Goal: Information Seeking & Learning: Check status

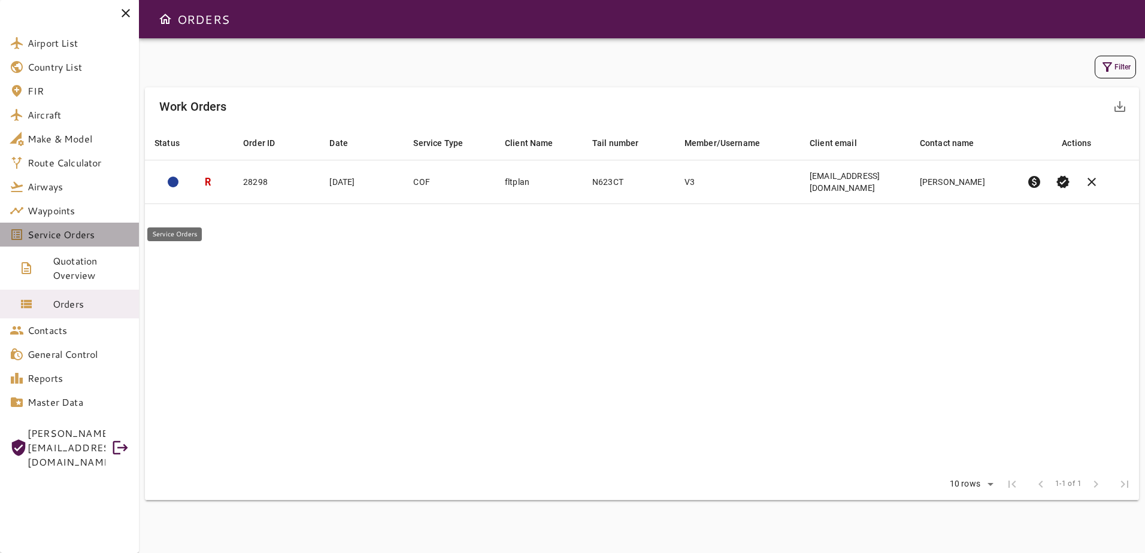
click at [81, 243] on link "Service Orders" at bounding box center [69, 235] width 139 height 24
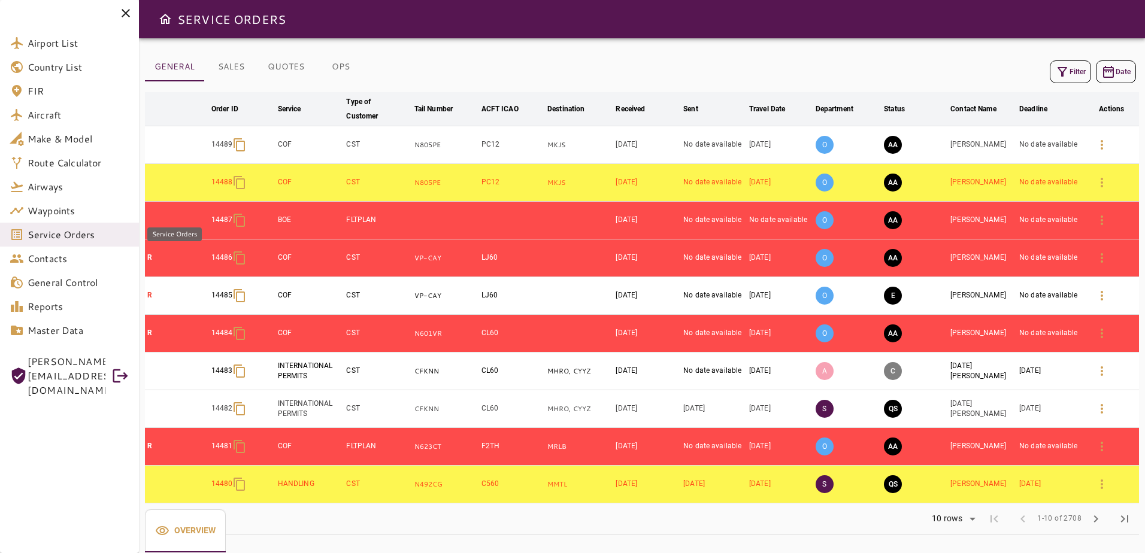
click at [81, 239] on span "Service Orders" at bounding box center [79, 234] width 102 height 14
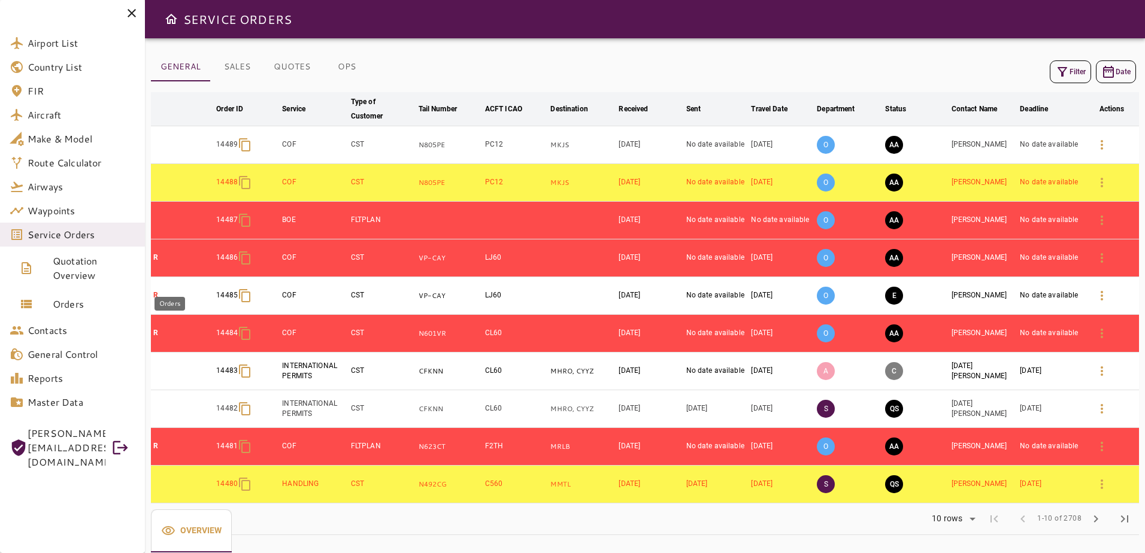
click at [93, 308] on span "Orders" at bounding box center [94, 304] width 83 height 14
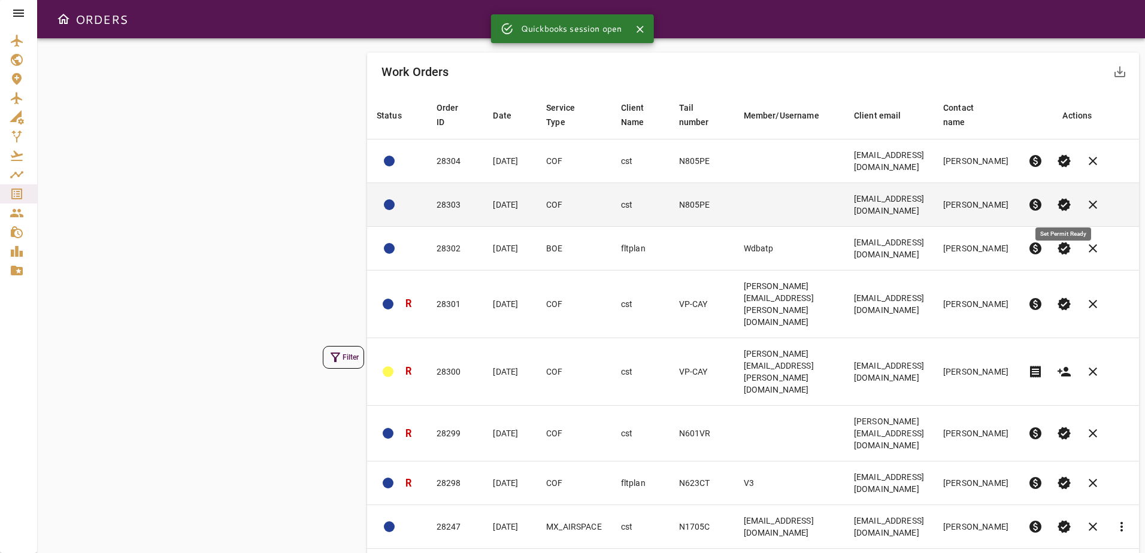
click at [1065, 210] on span "verified" at bounding box center [1064, 205] width 14 height 14
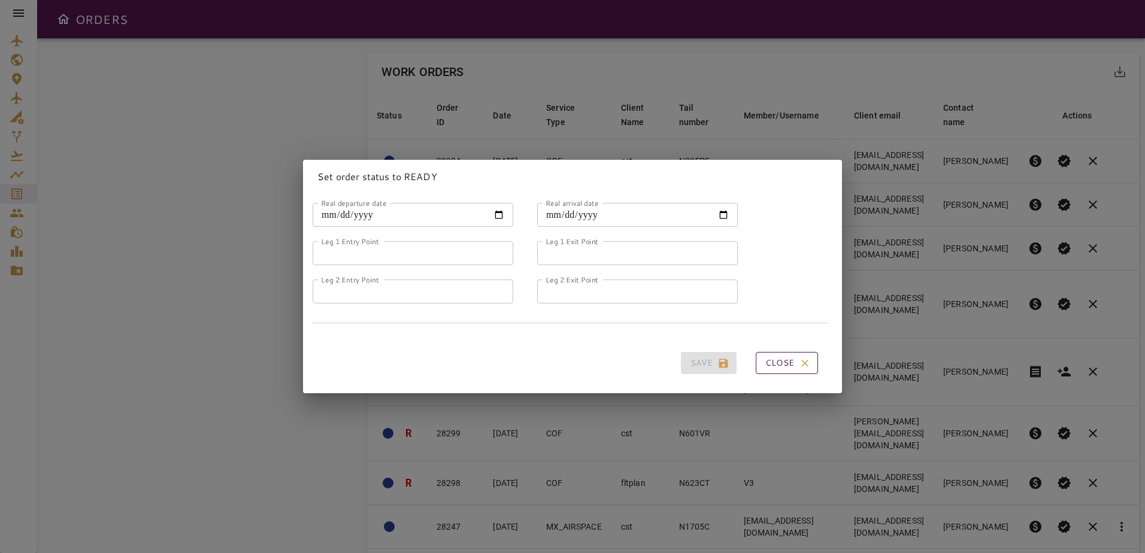
click at [799, 360] on icon "button" at bounding box center [805, 363] width 12 height 12
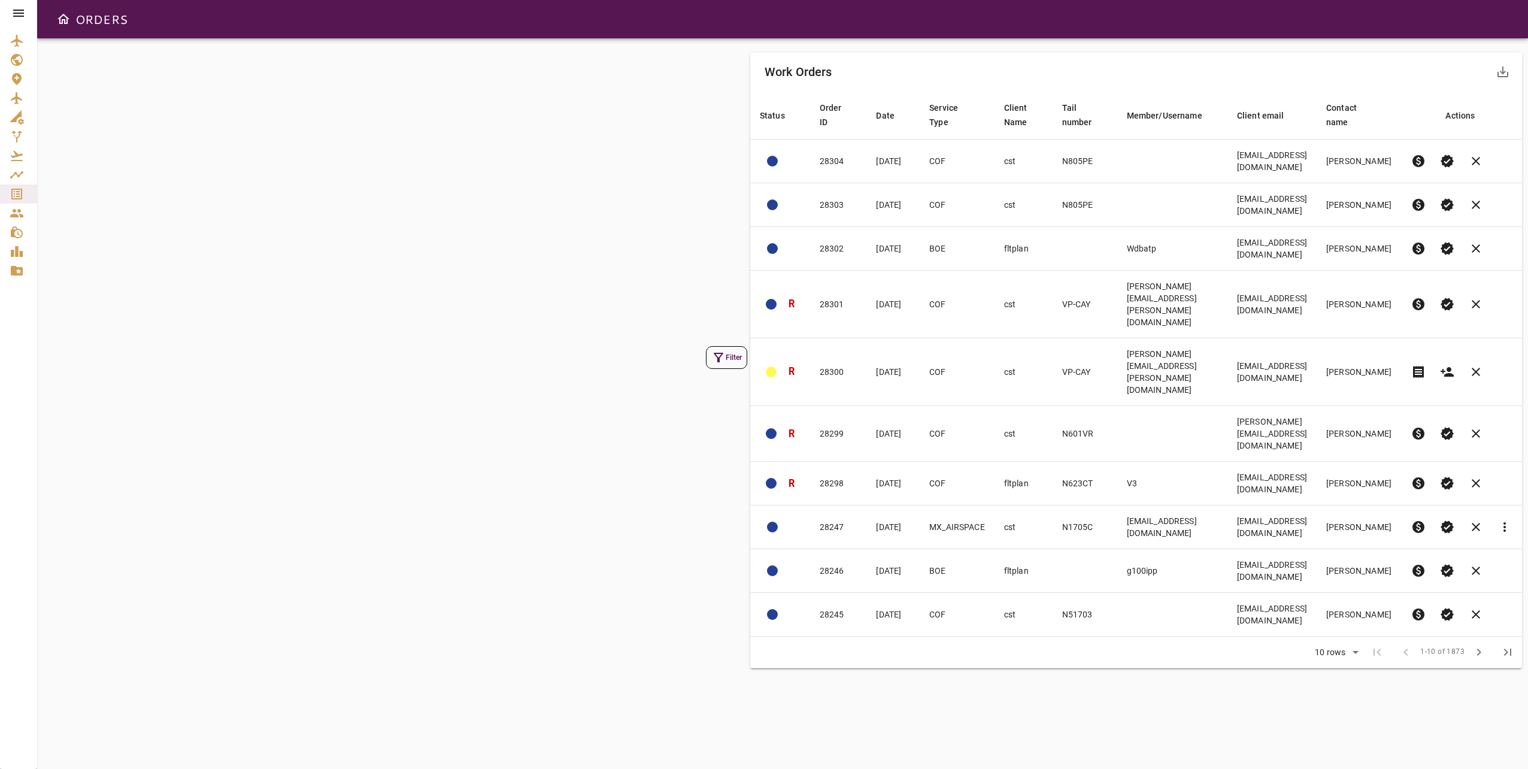
click at [23, 14] on icon at bounding box center [18, 13] width 11 height 7
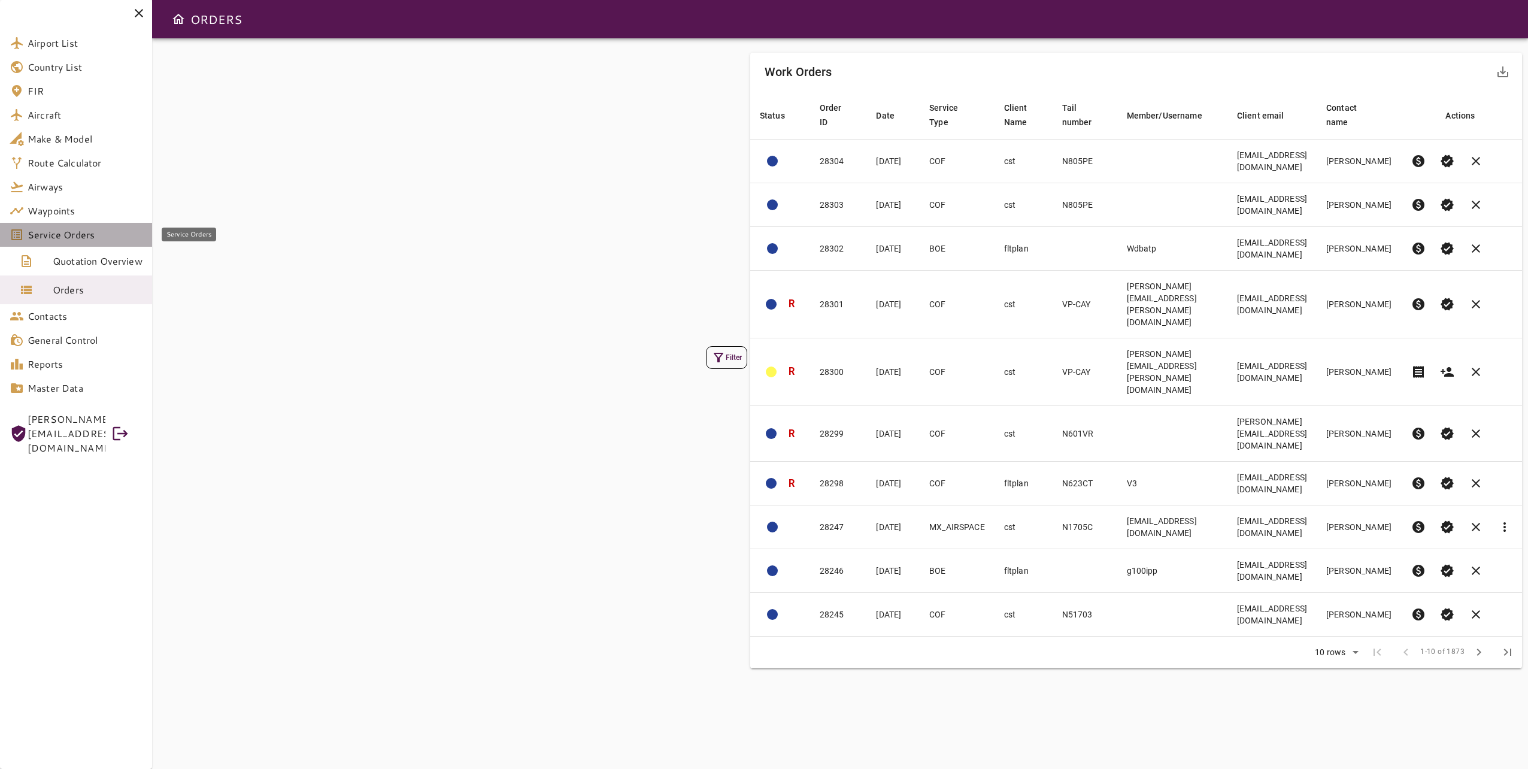
click at [80, 229] on span "Service Orders" at bounding box center [85, 234] width 115 height 14
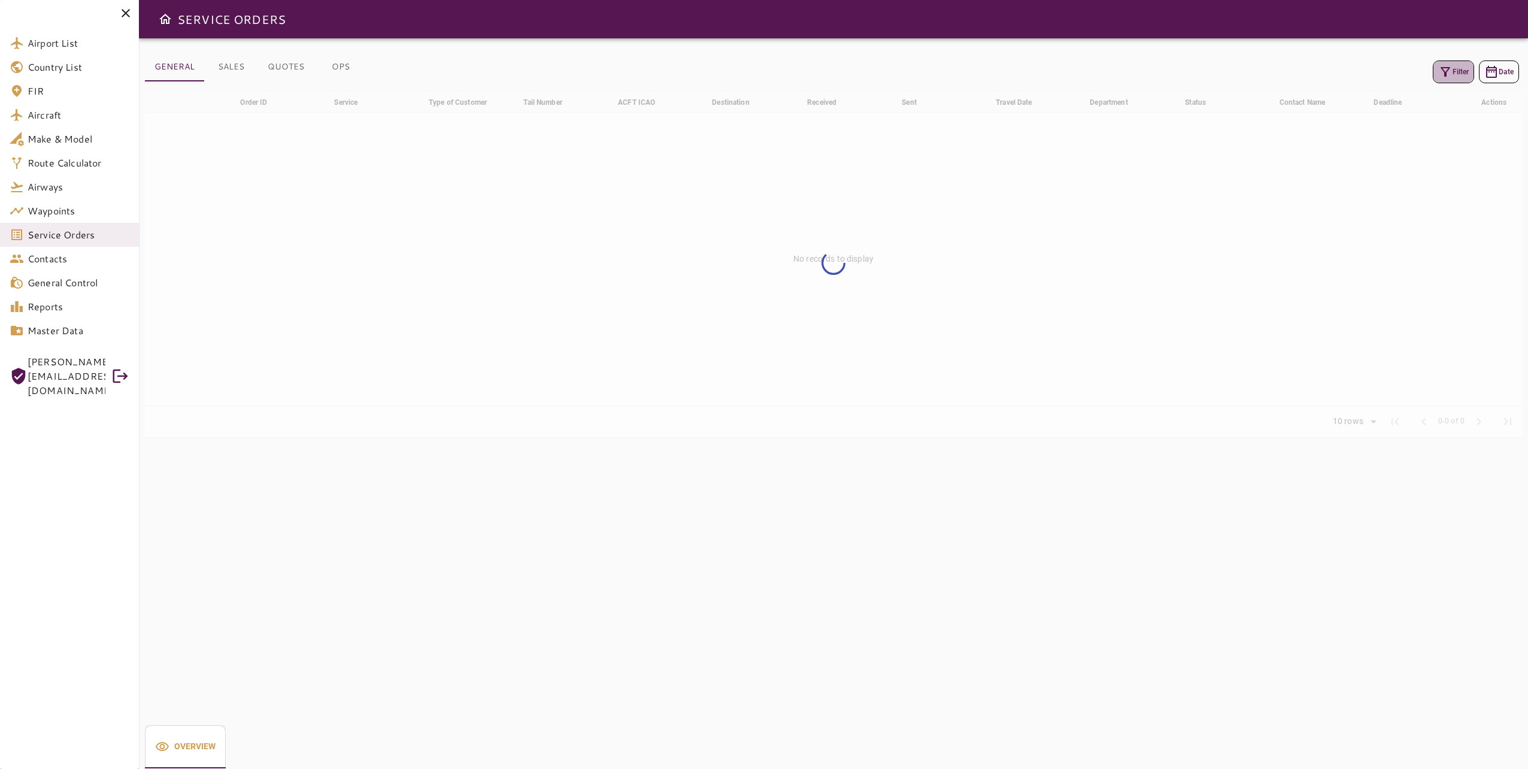
click at [1144, 77] on icon "button" at bounding box center [1445, 72] width 14 height 14
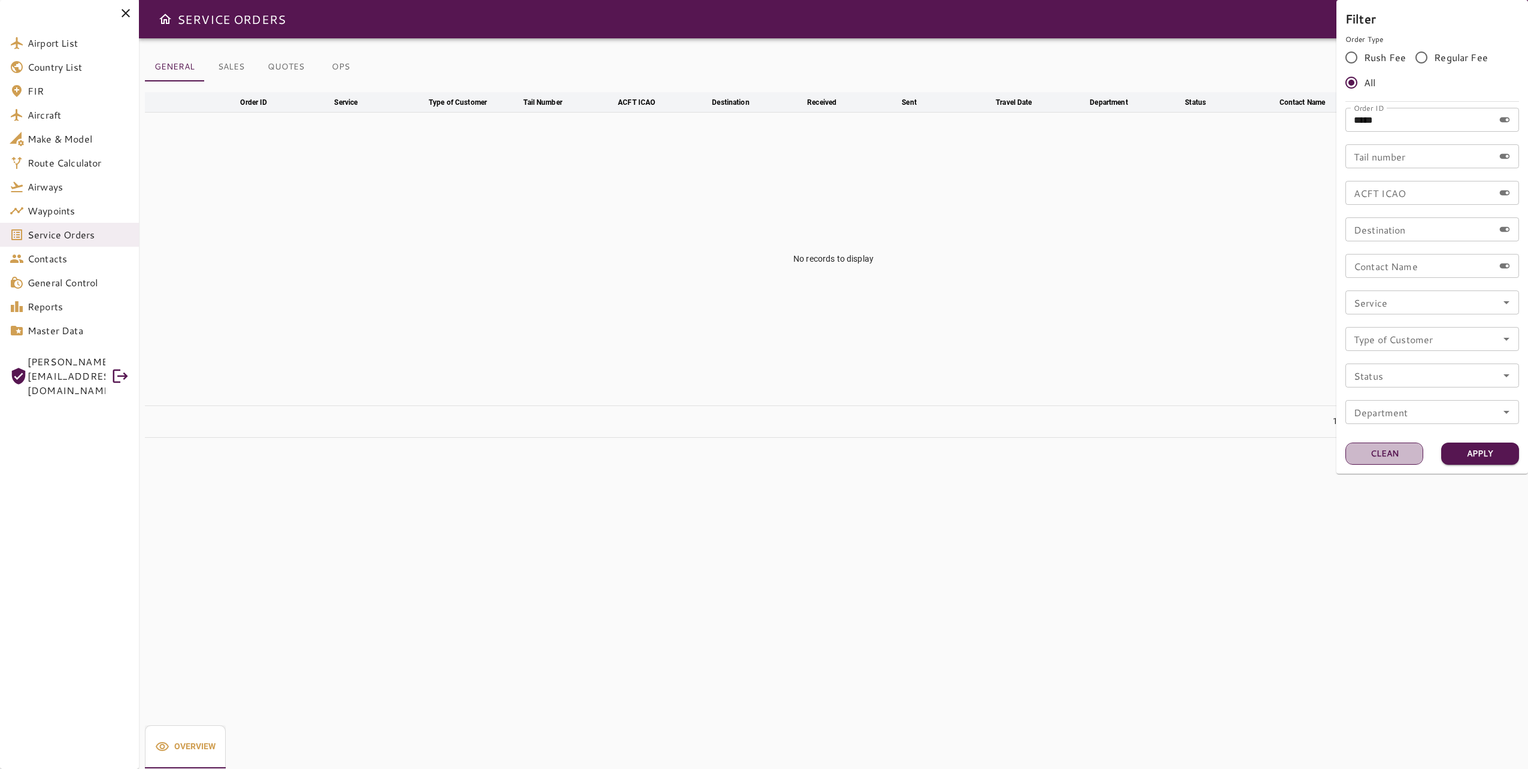
click at [1144, 451] on button "Clean" at bounding box center [1384, 453] width 78 height 22
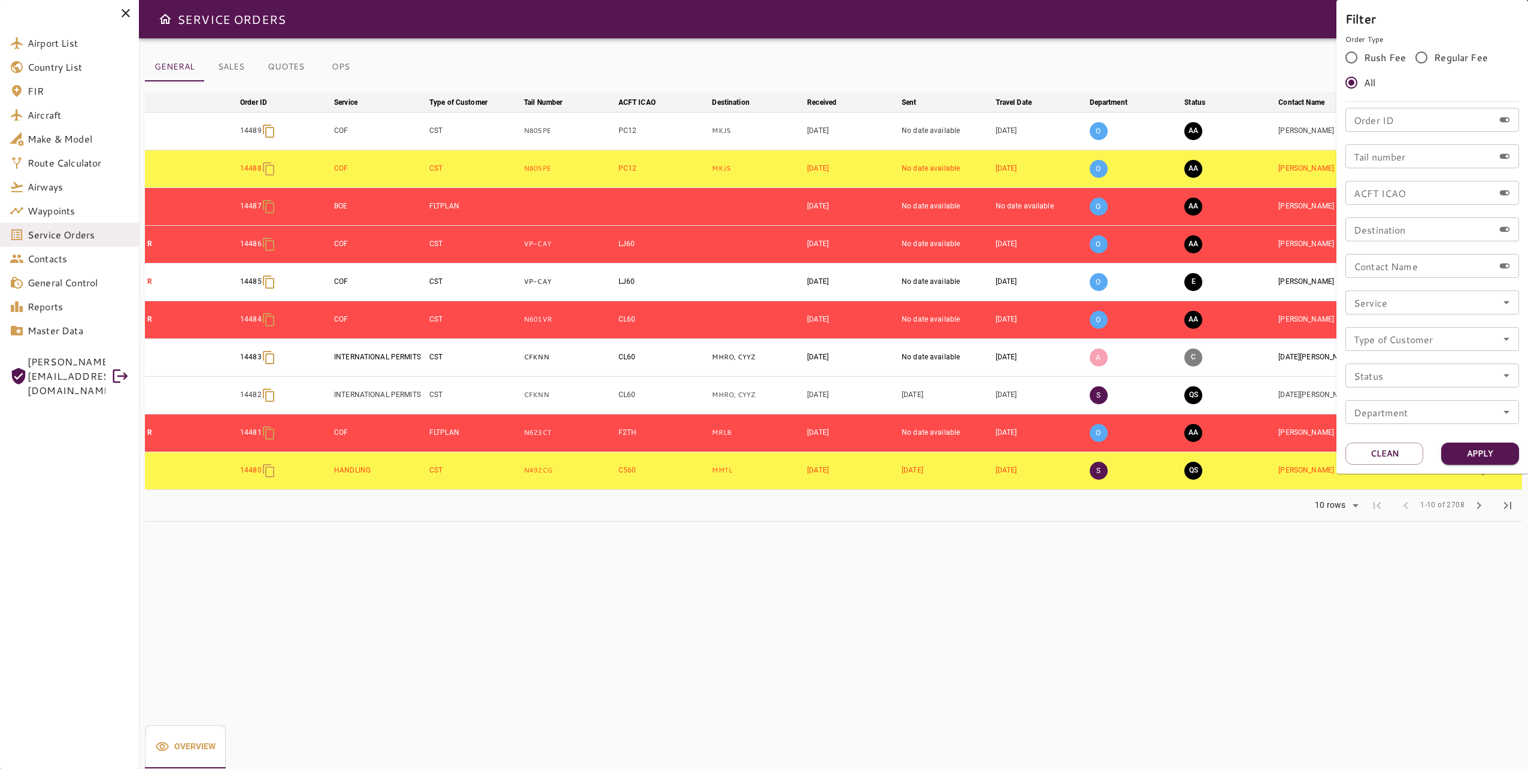
click at [1144, 117] on input "Order ID" at bounding box center [1419, 120] width 148 height 24
paste input "*****"
type input "*****"
click at [1144, 453] on button "Apply" at bounding box center [1480, 453] width 78 height 22
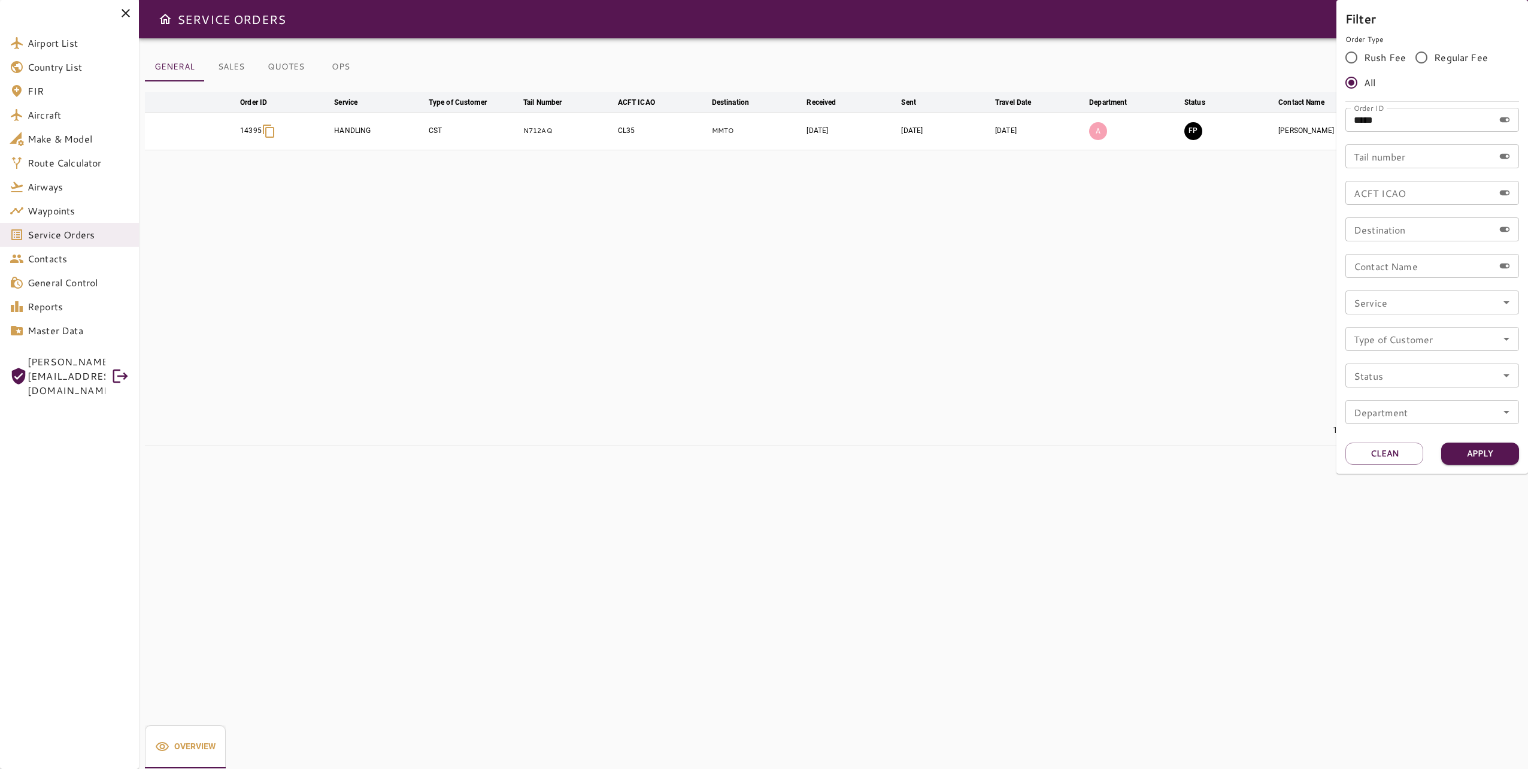
click at [1103, 315] on div at bounding box center [764, 384] width 1528 height 769
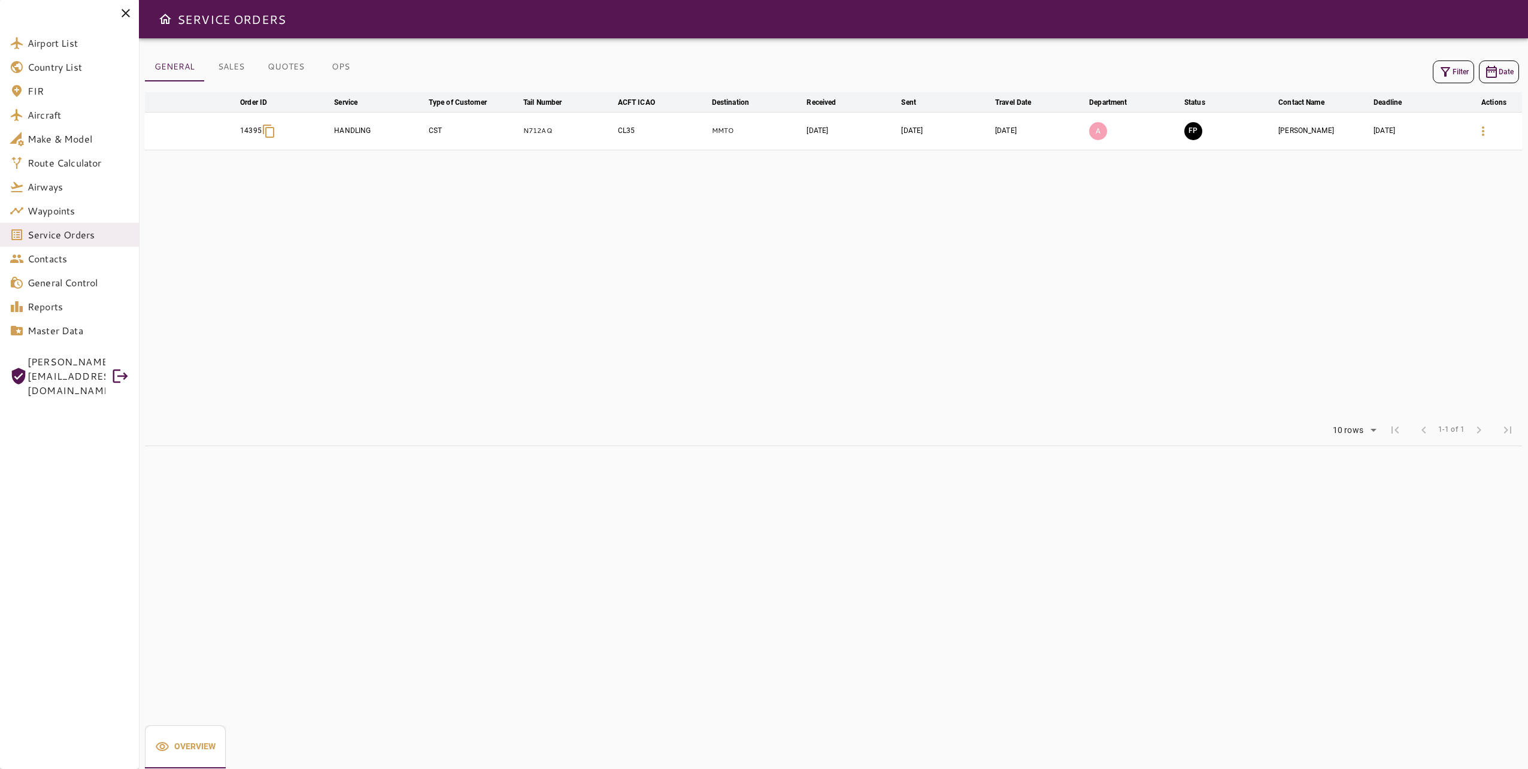
click at [1116, 303] on table "arrow_downward Order ID arrow_downward Service arrow_downward Type of Customer …" at bounding box center [833, 253] width 1377 height 322
click at [1144, 133] on icon "button" at bounding box center [1483, 131] width 14 height 14
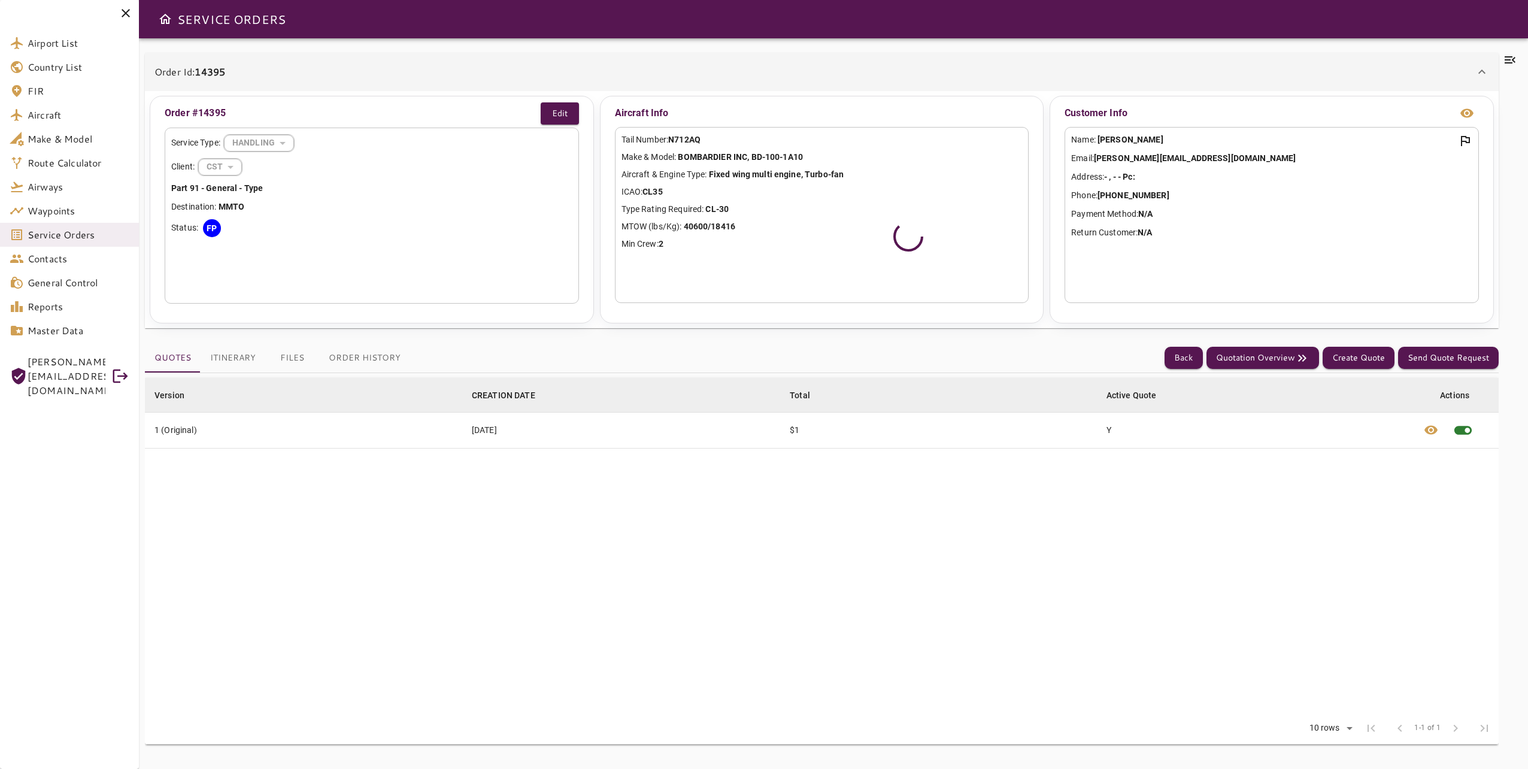
click at [290, 354] on button "Files" at bounding box center [292, 358] width 54 height 29
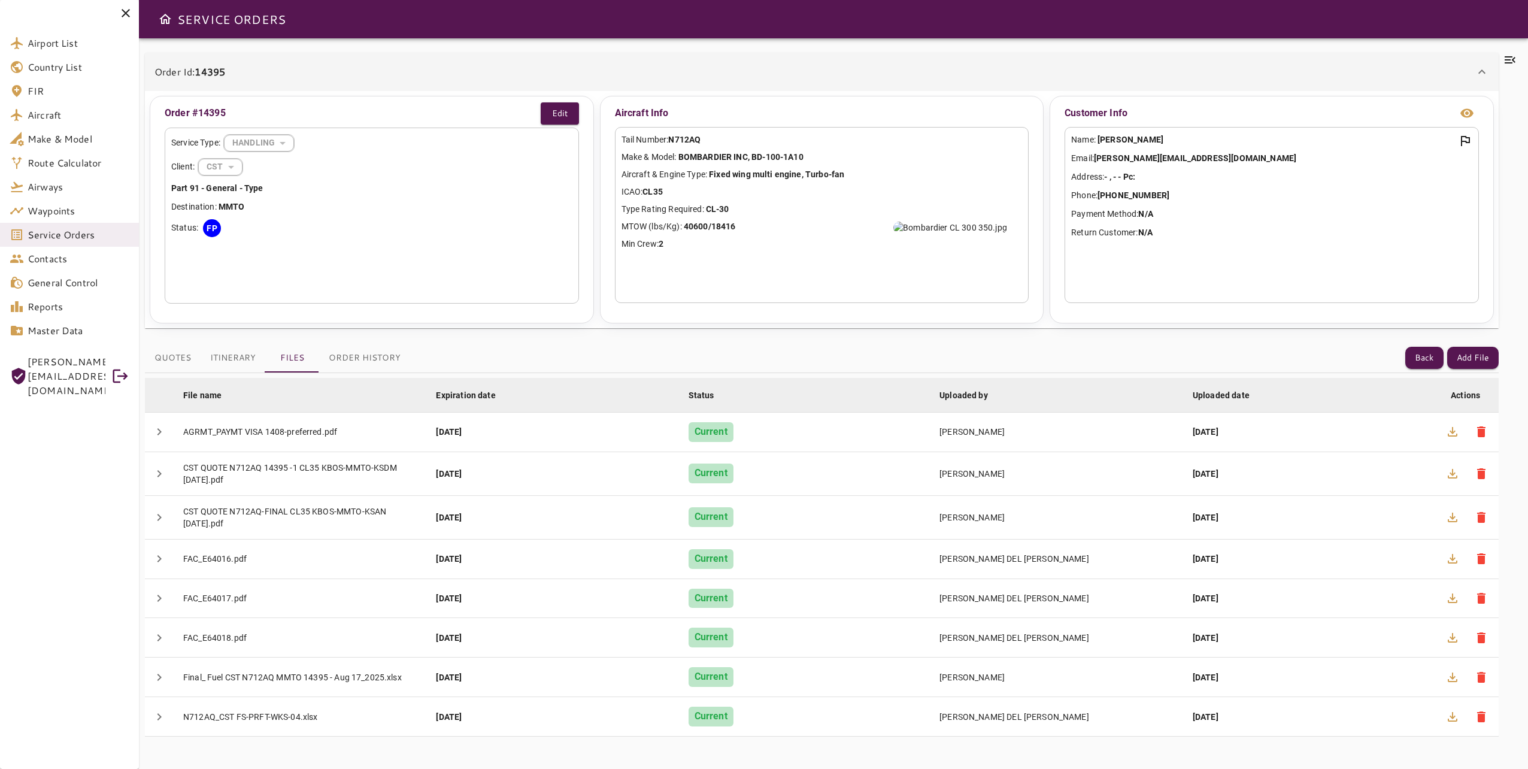
click at [1144, 63] on icon at bounding box center [1509, 59] width 11 height 7
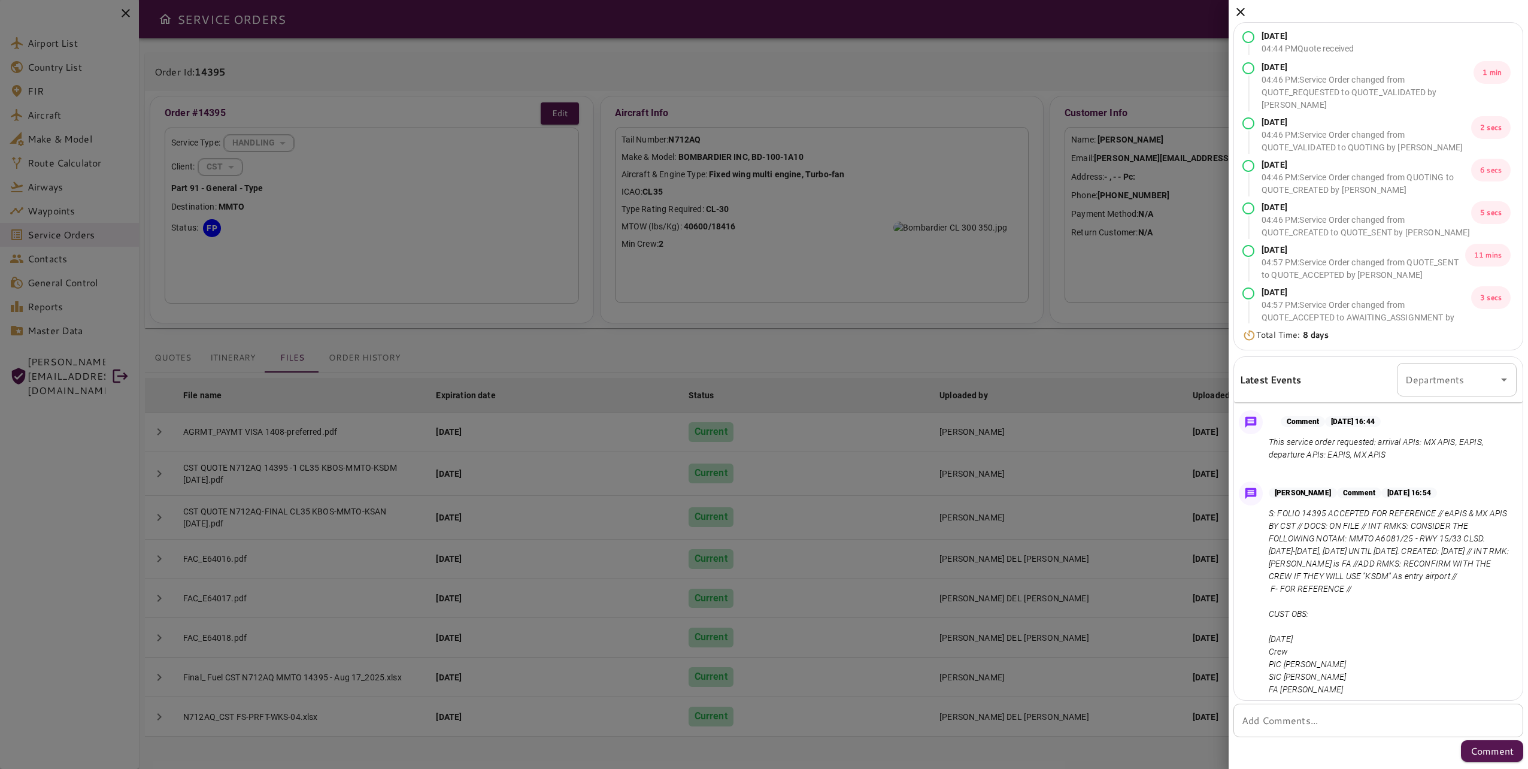
click at [1144, 8] on icon at bounding box center [1240, 12] width 8 height 8
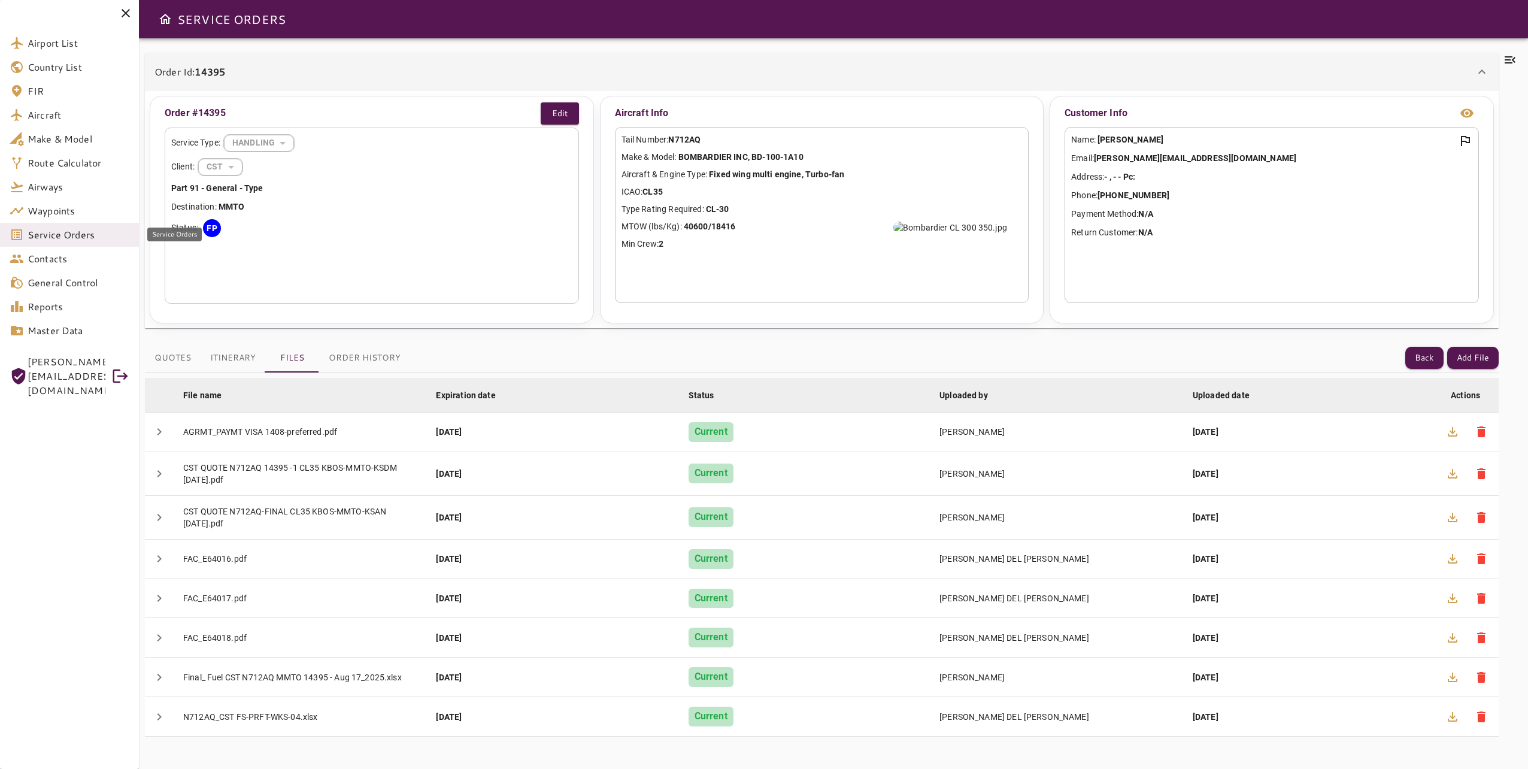
click at [90, 242] on link "Service Orders" at bounding box center [69, 235] width 139 height 24
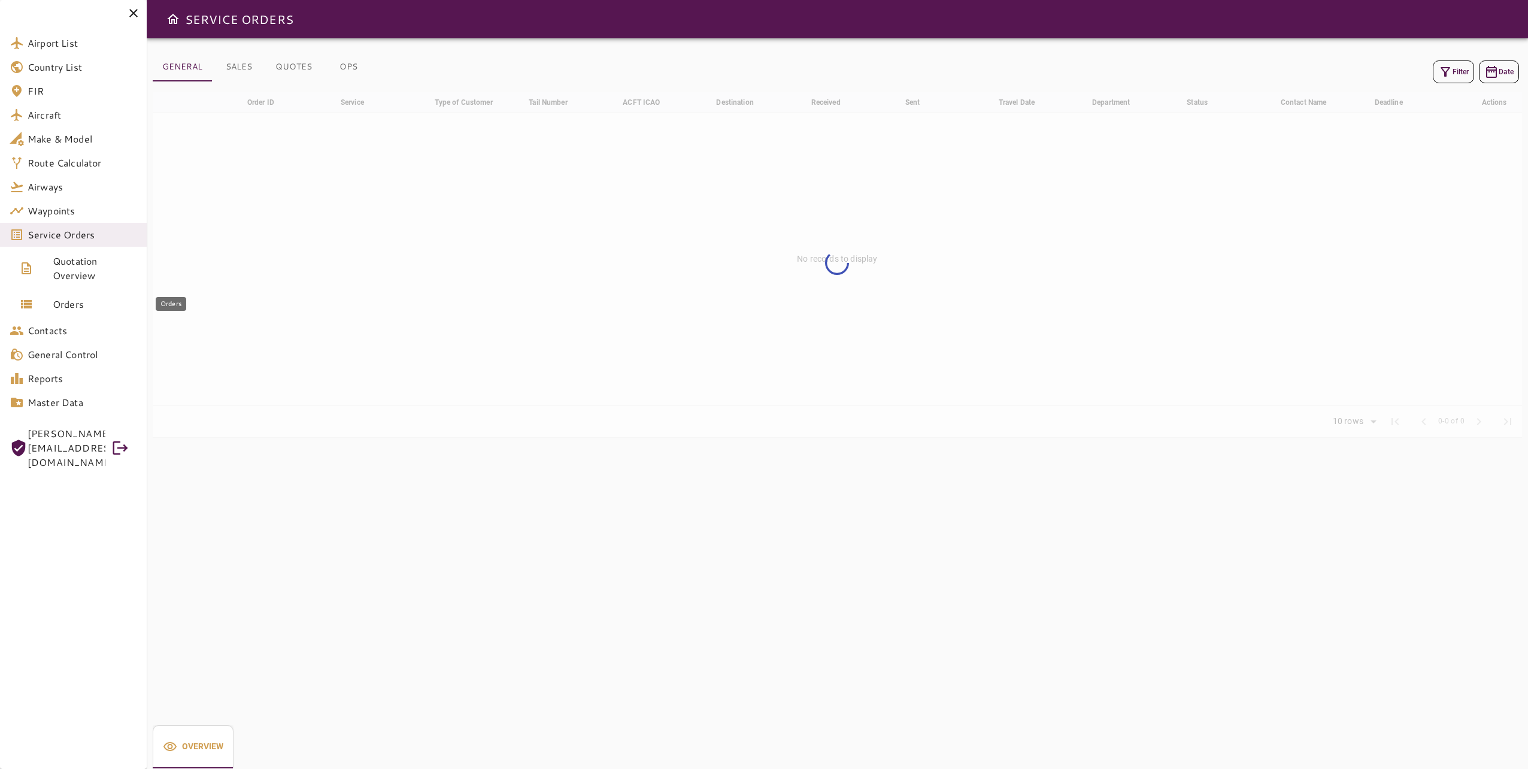
click at [86, 304] on span "Orders" at bounding box center [95, 304] width 84 height 14
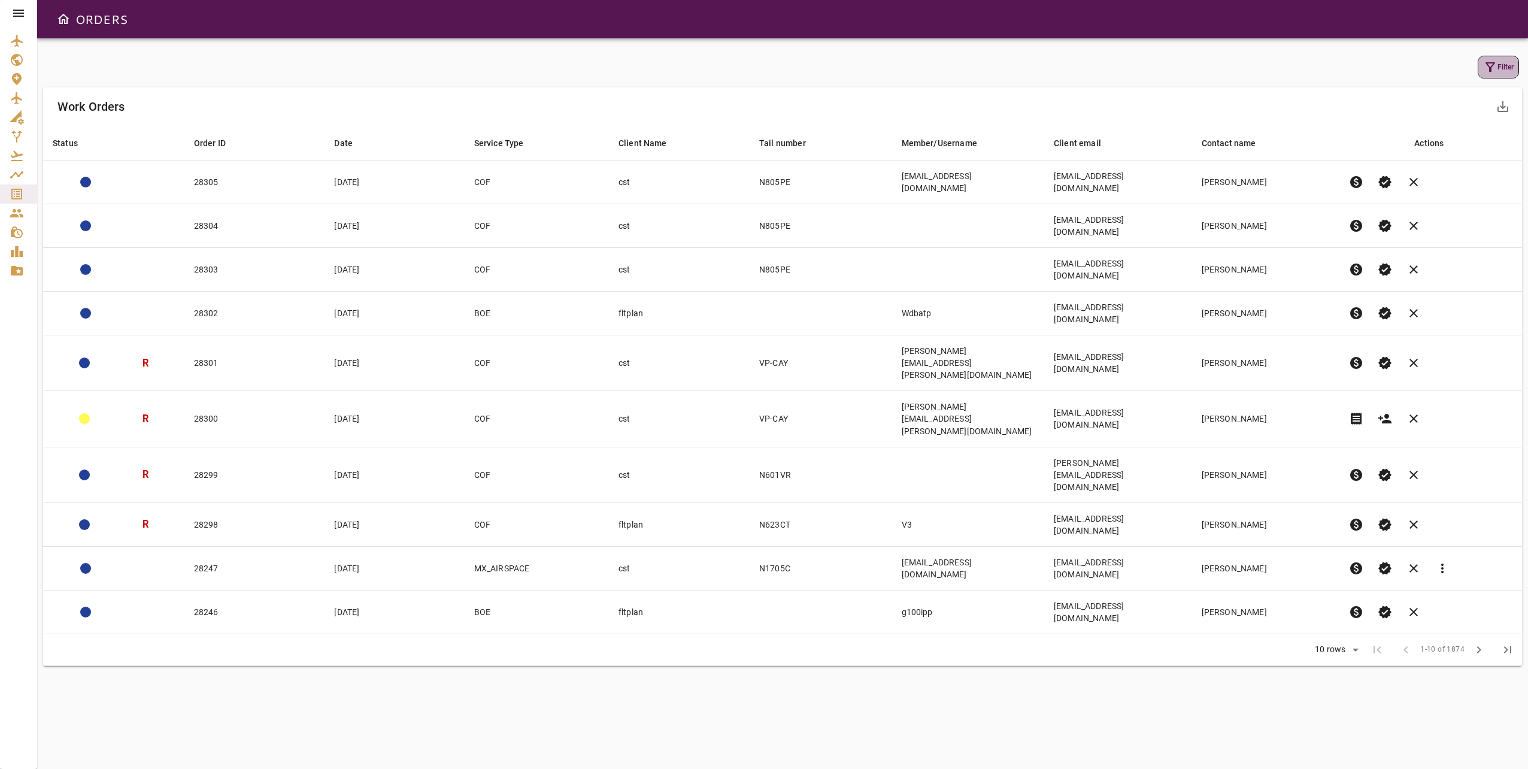
click at [1144, 63] on button "Filter" at bounding box center [1497, 67] width 41 height 23
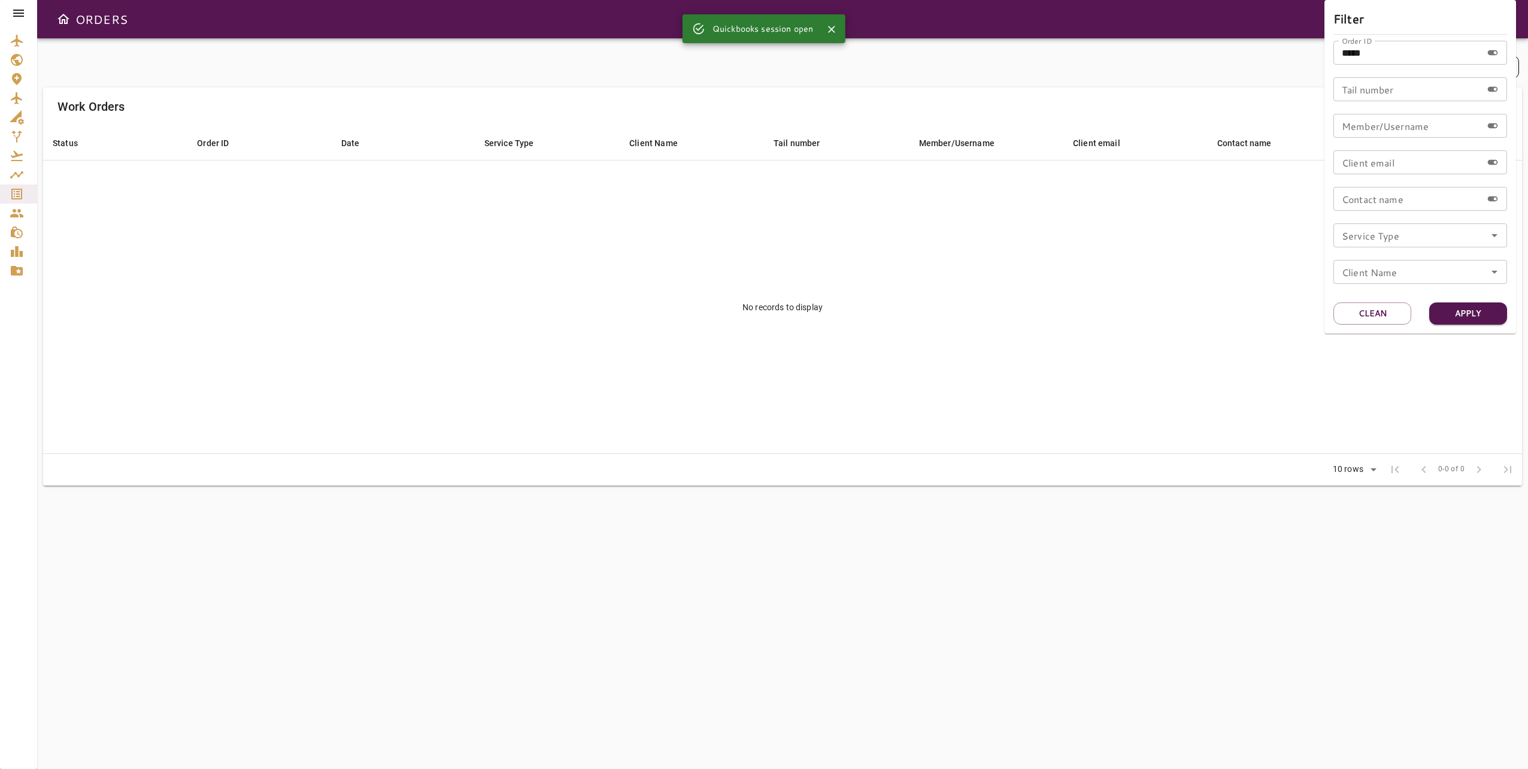
click at [1129, 265] on div at bounding box center [764, 384] width 1528 height 769
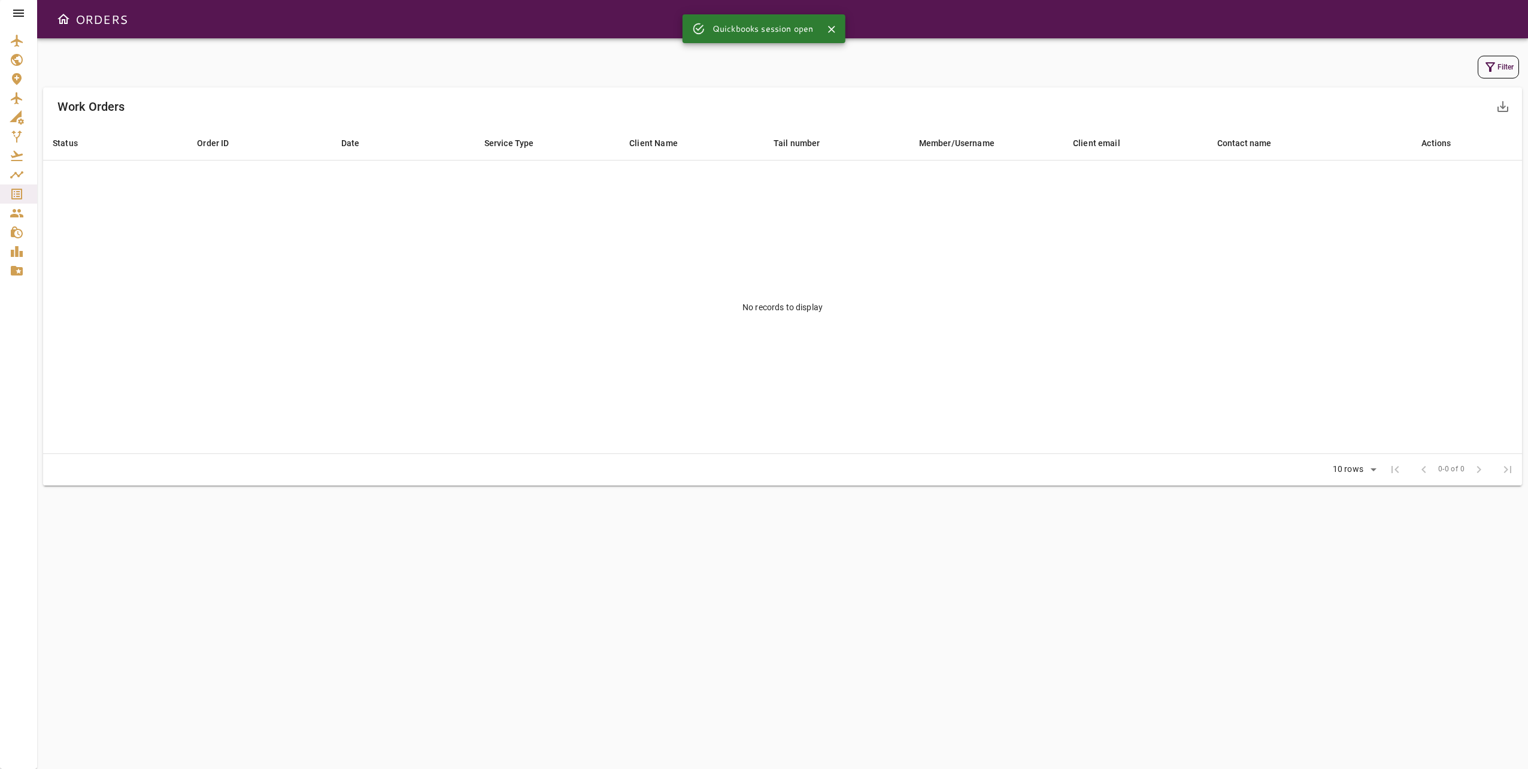
click at [1144, 68] on icon "button" at bounding box center [1490, 67] width 14 height 14
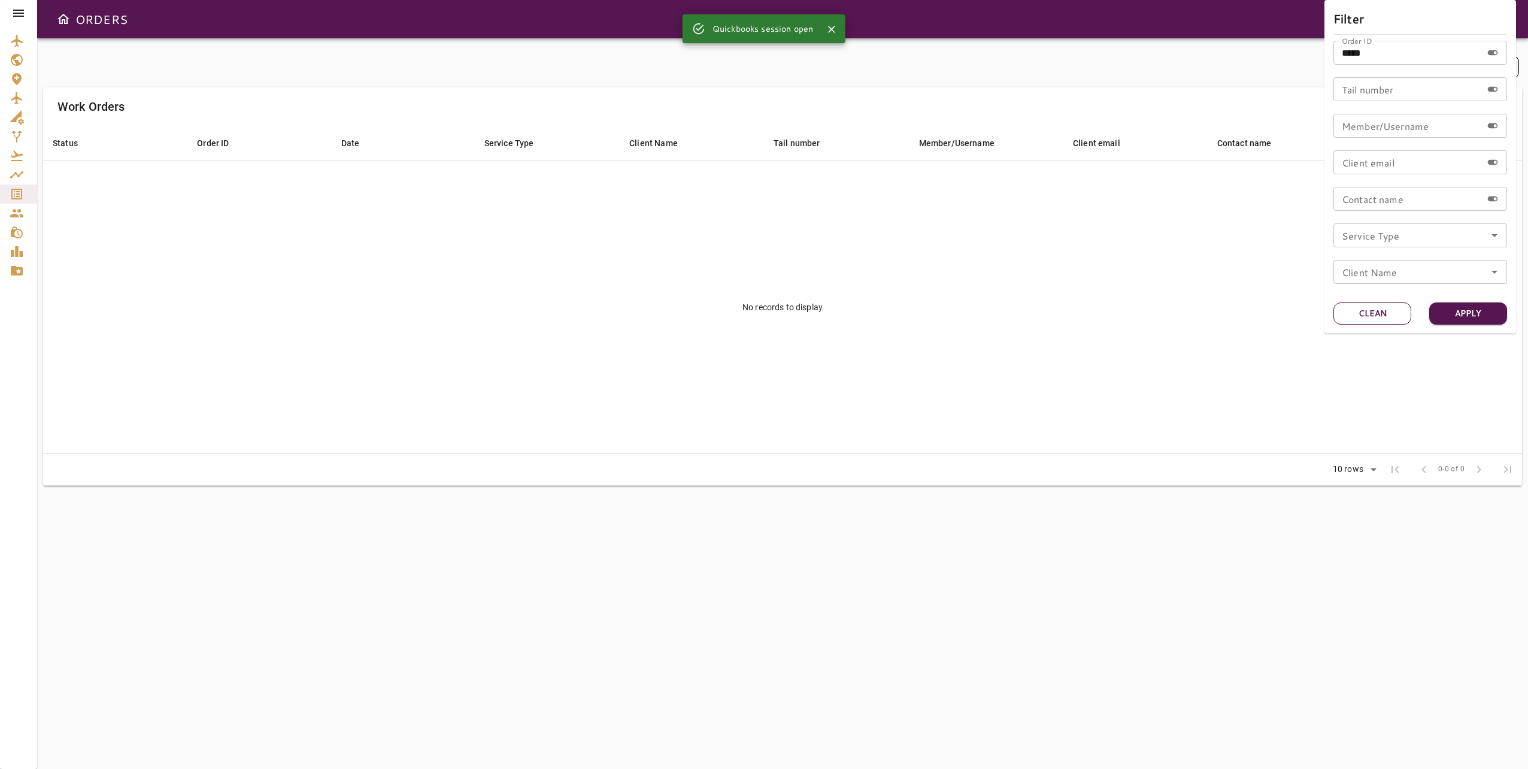
click at [1144, 308] on button "Clean" at bounding box center [1372, 313] width 78 height 22
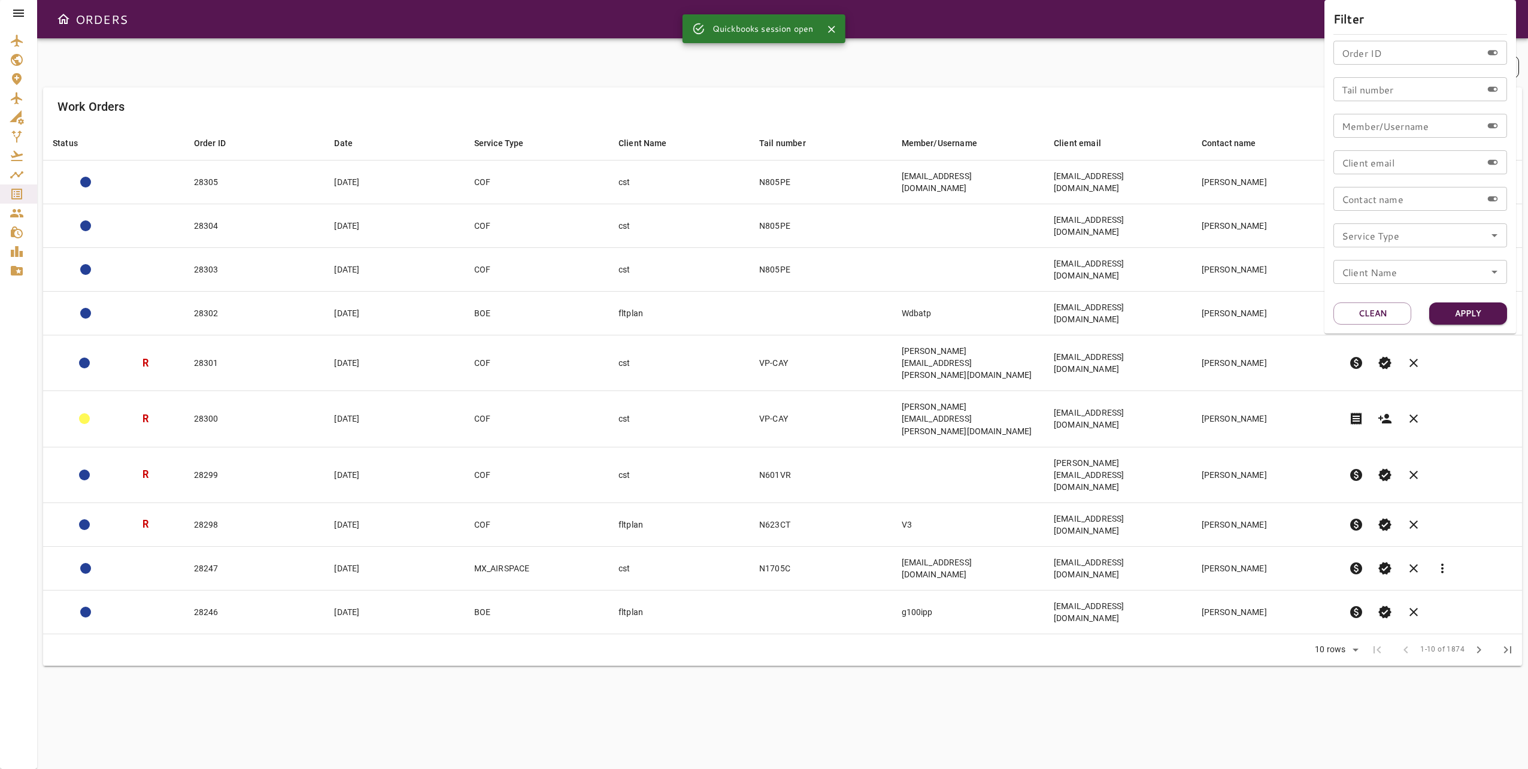
click at [1144, 50] on input "Order ID" at bounding box center [1407, 53] width 148 height 24
paste input "*****"
type input "*****"
click at [1144, 307] on button "Apply" at bounding box center [1468, 313] width 78 height 22
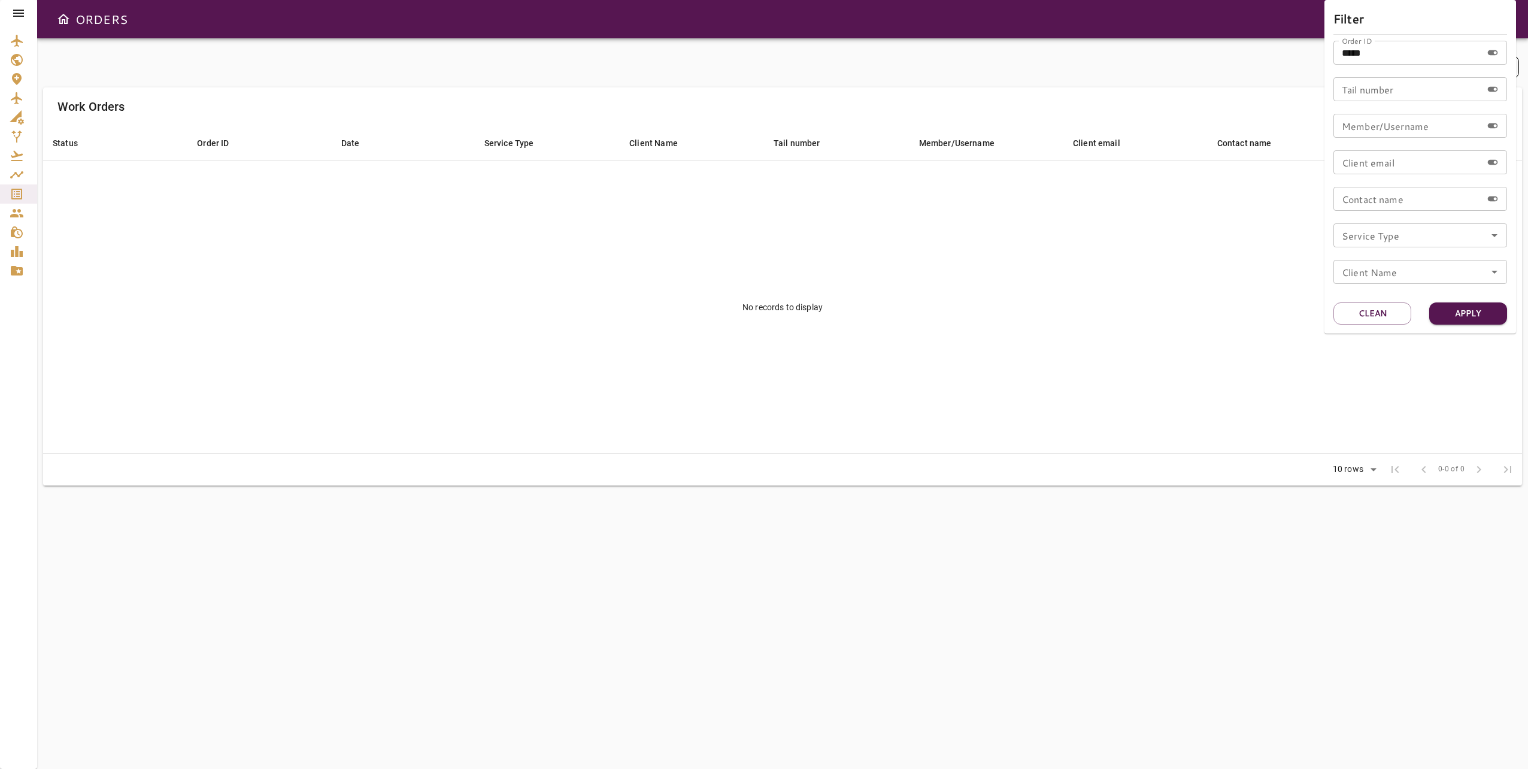
drag, startPoint x: 876, startPoint y: 533, endPoint x: 852, endPoint y: 457, distance: 80.3
click at [876, 533] on div at bounding box center [764, 384] width 1528 height 769
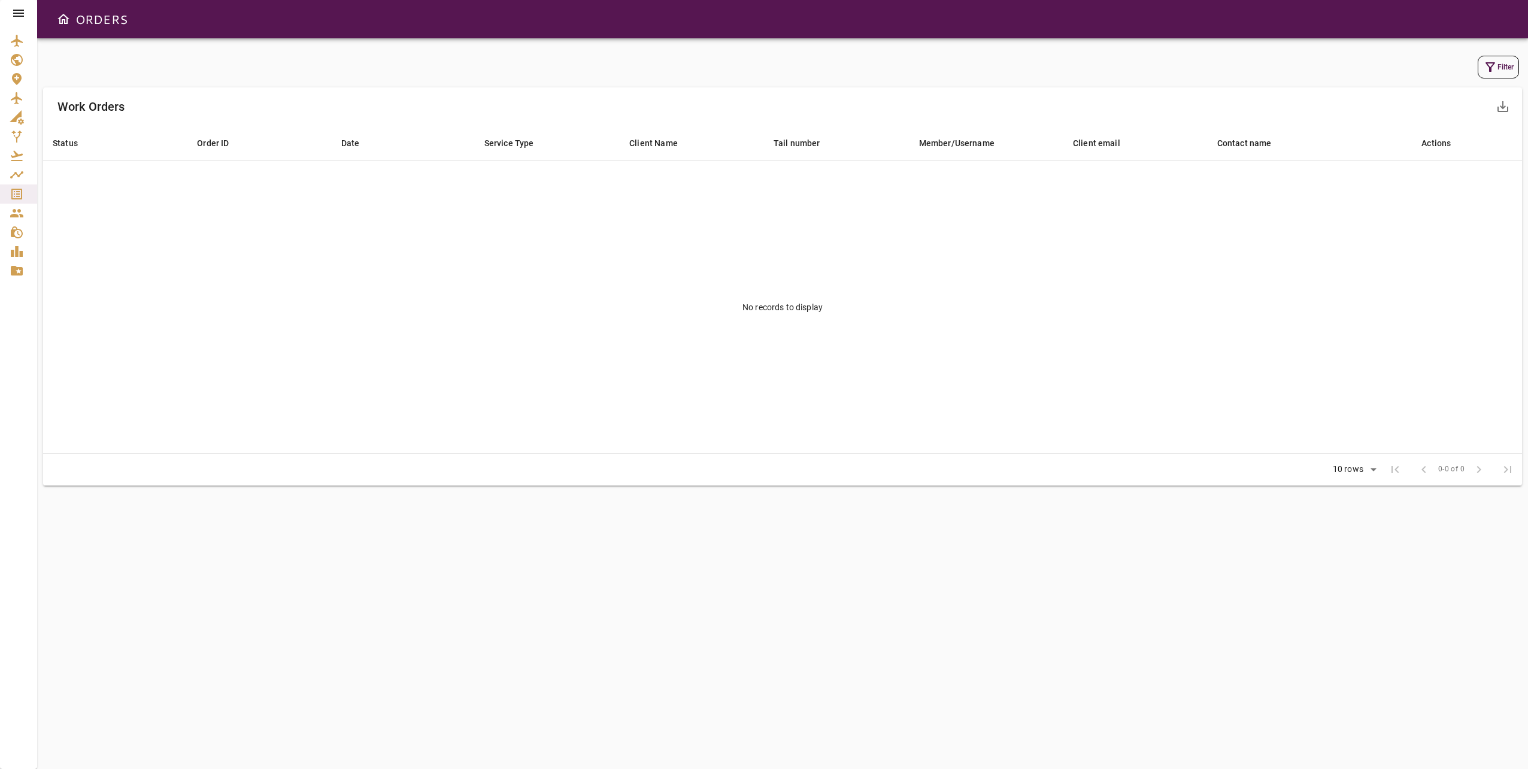
click at [800, 419] on td "No records to display" at bounding box center [782, 306] width 1479 height 293
click at [17, 11] on icon at bounding box center [18, 13] width 11 height 7
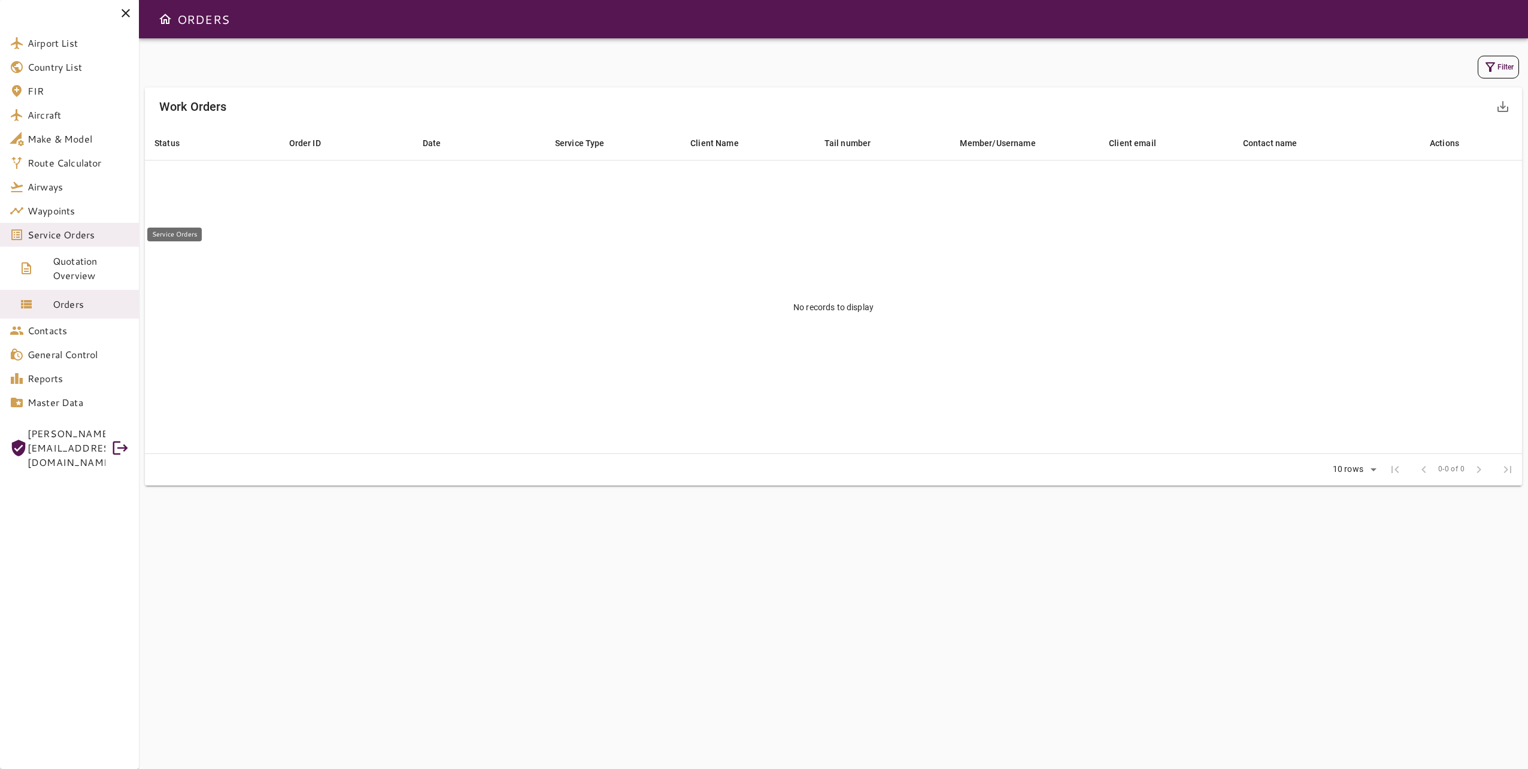
click at [82, 233] on span "Service Orders" at bounding box center [79, 234] width 102 height 14
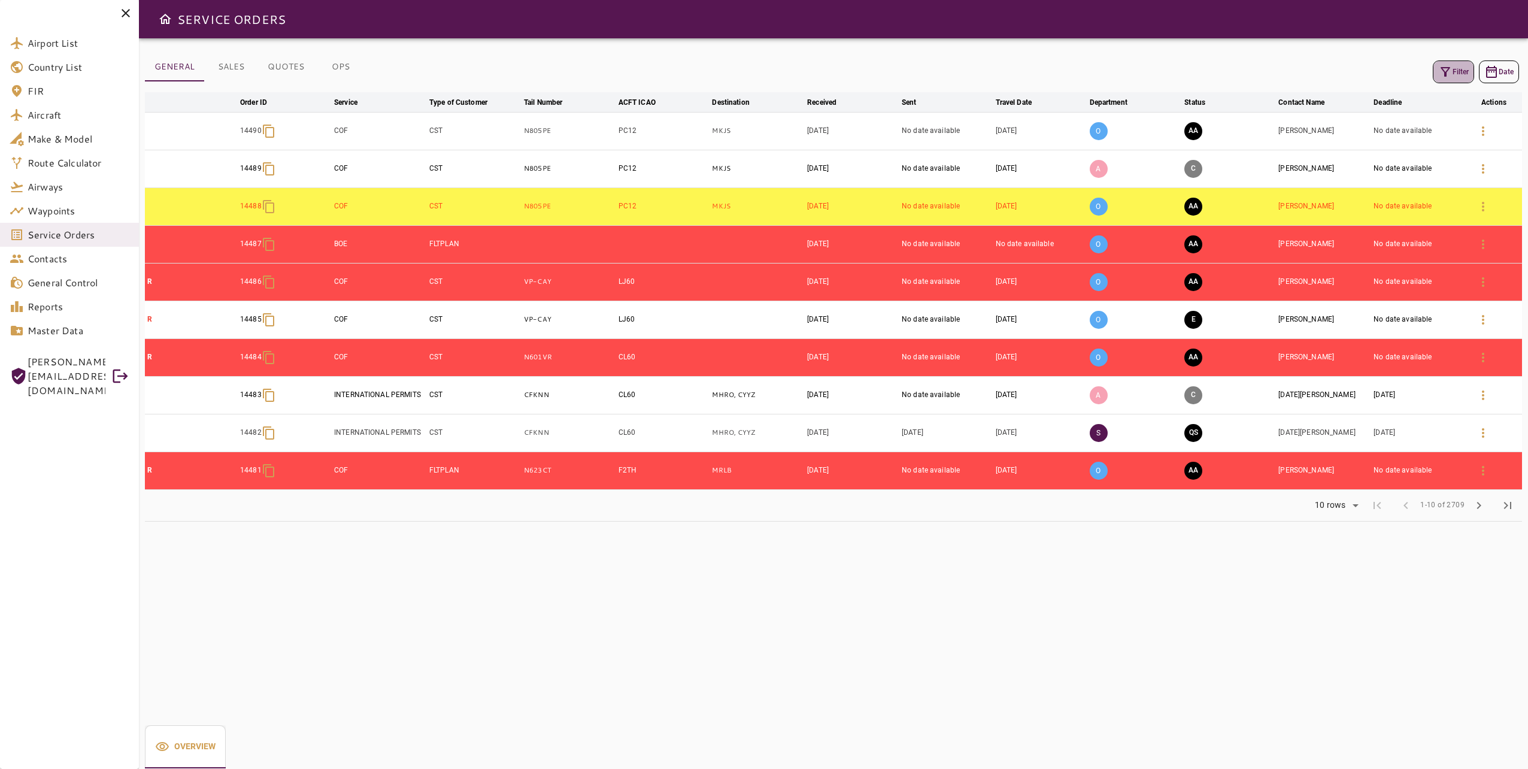
click at [1144, 71] on button "Filter" at bounding box center [1453, 71] width 41 height 23
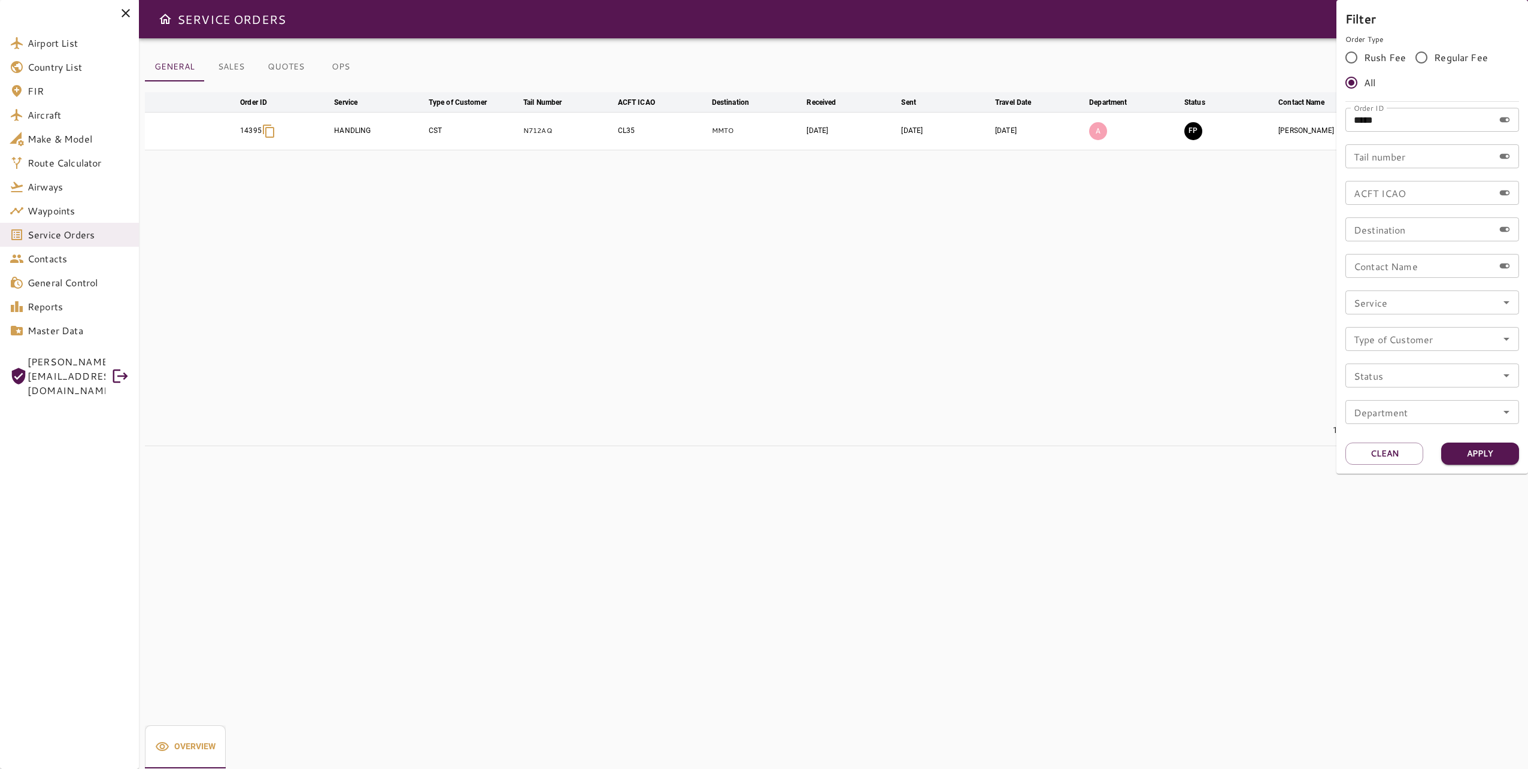
click at [1144, 233] on div at bounding box center [764, 384] width 1528 height 769
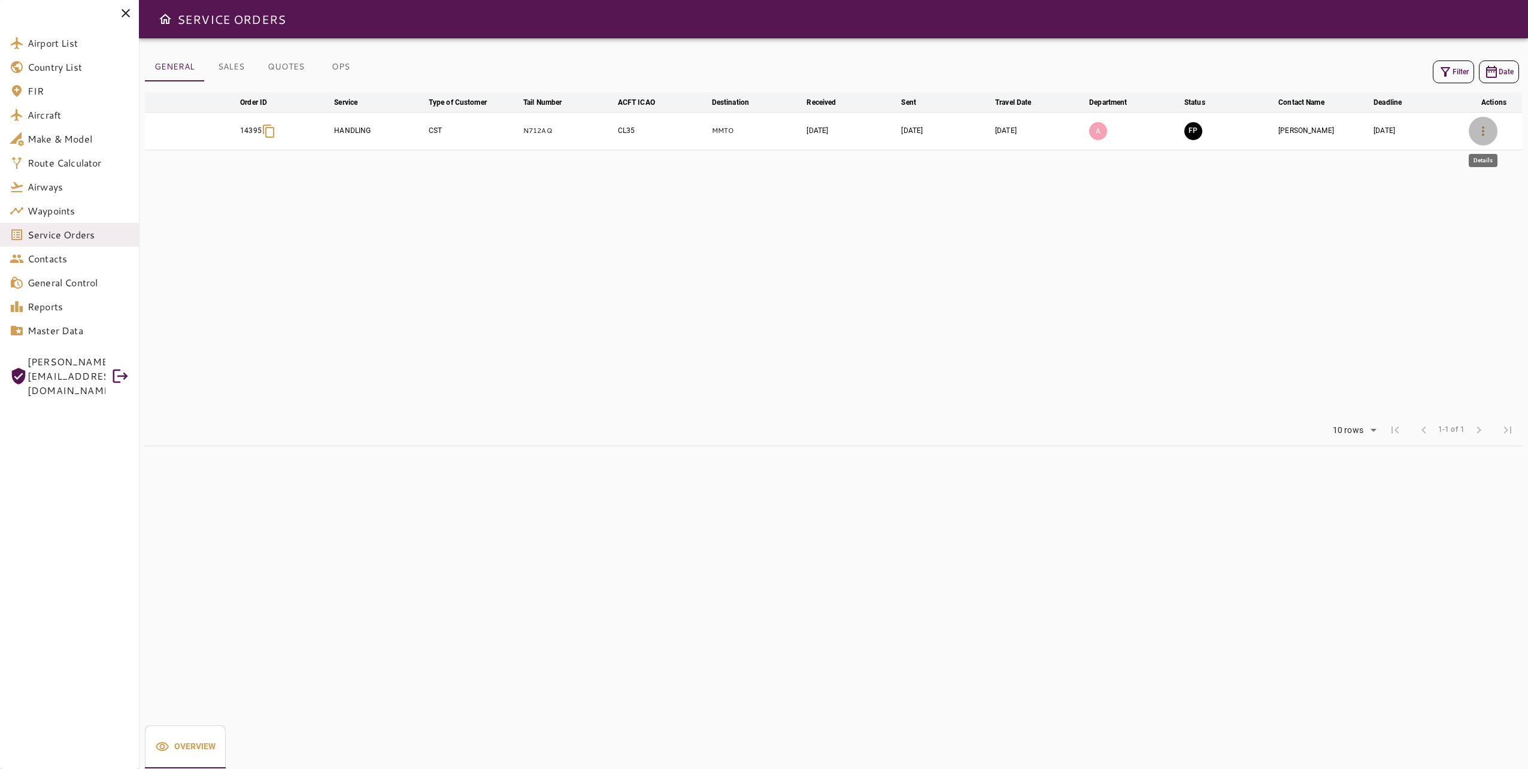
click at [1144, 129] on button "button" at bounding box center [1482, 131] width 29 height 29
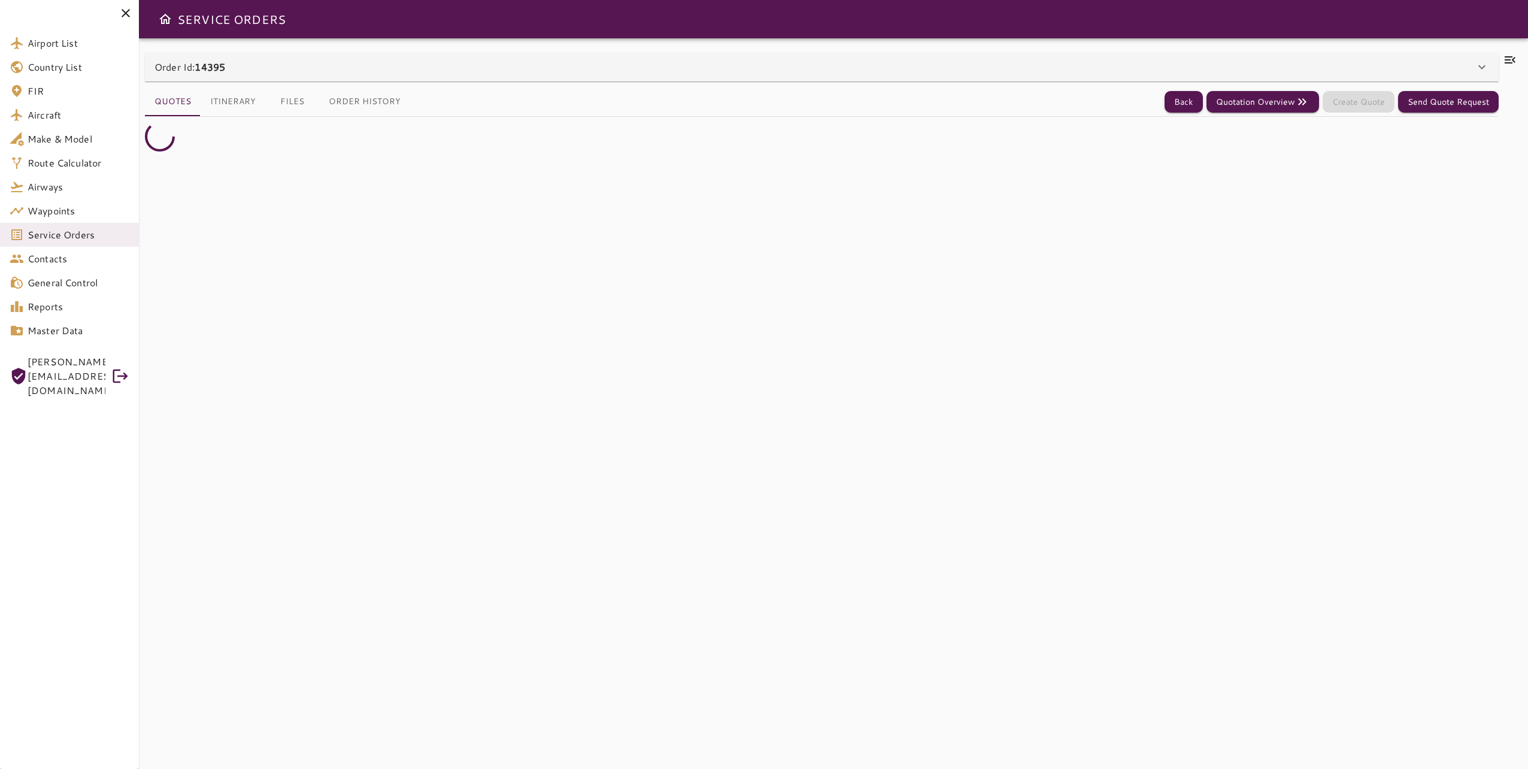
click at [1144, 62] on icon at bounding box center [1509, 59] width 11 height 7
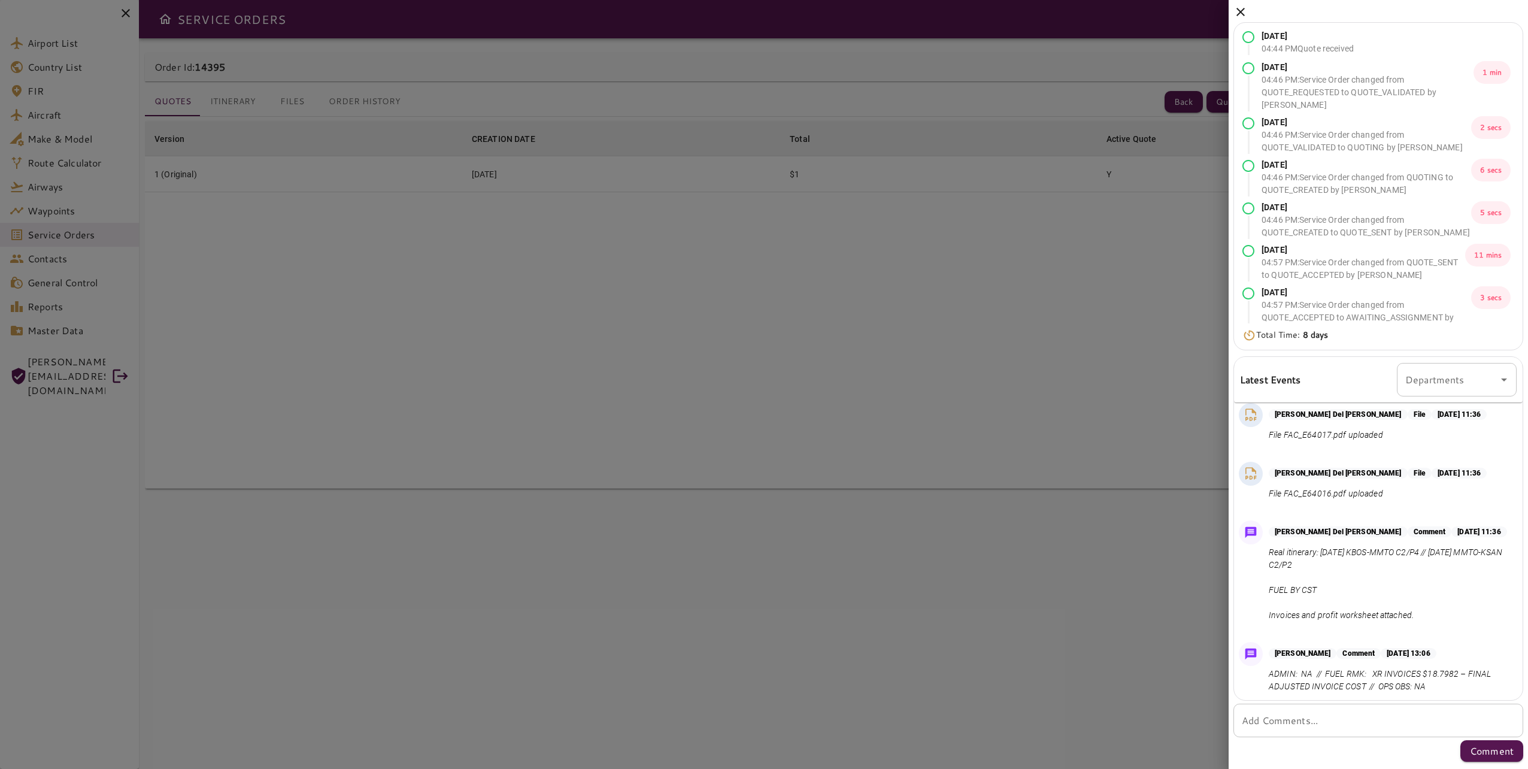
scroll to position [883, 0]
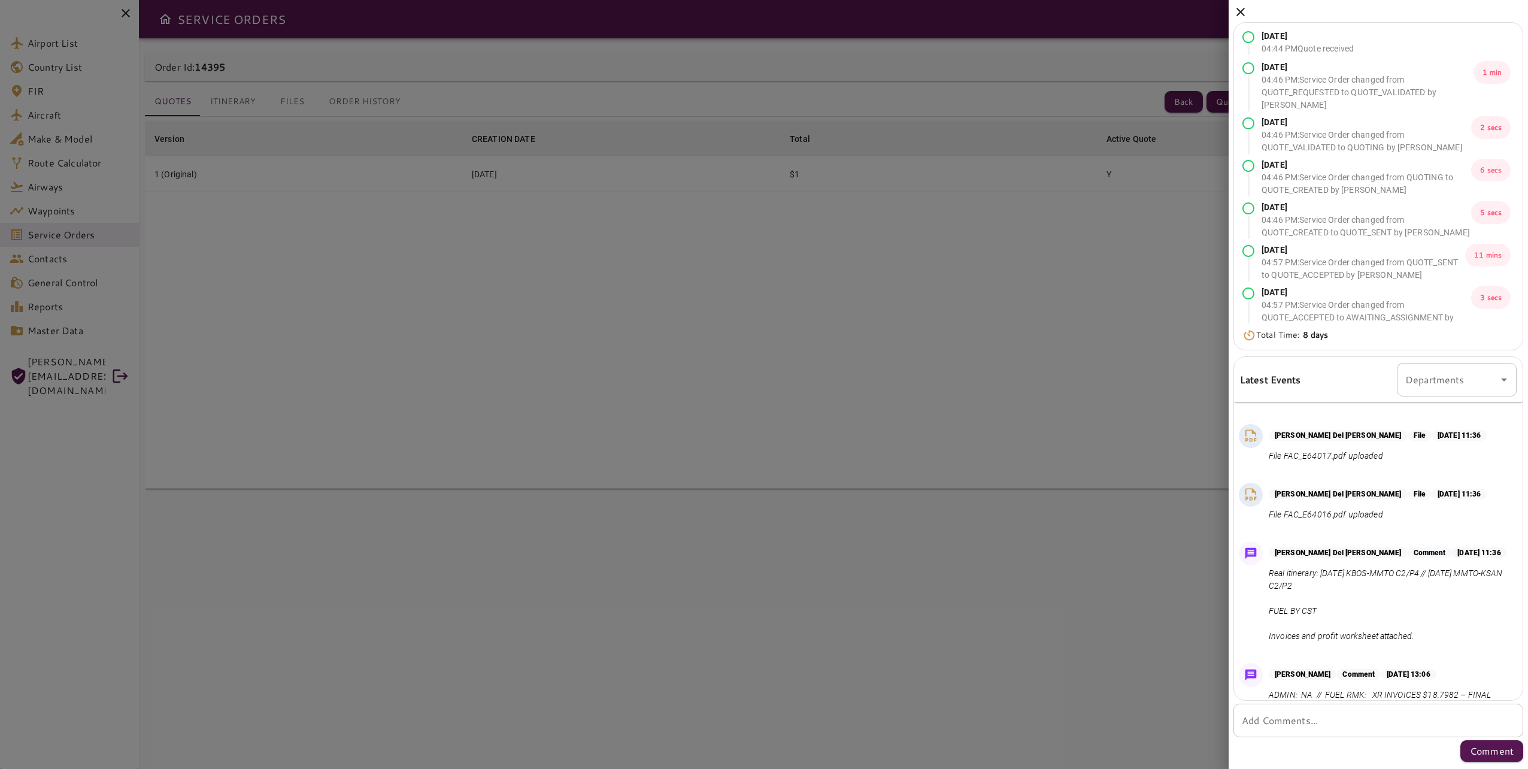
click at [1144, 553] on div "* Add Comments..." at bounding box center [1378, 720] width 290 height 34
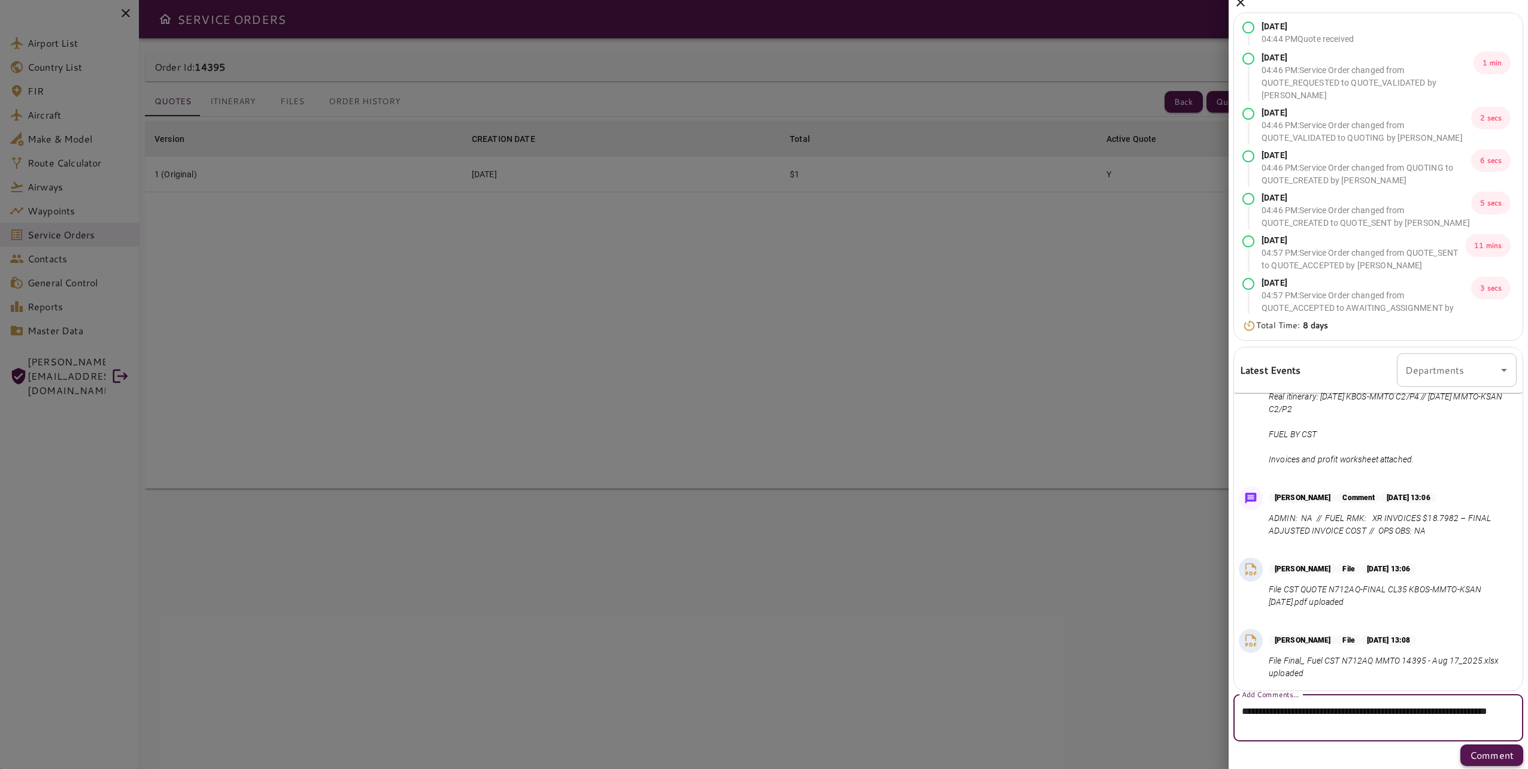
scroll to position [12, 0]
type textarea "**********"
click at [1144, 553] on p "Comment" at bounding box center [1492, 753] width 44 height 14
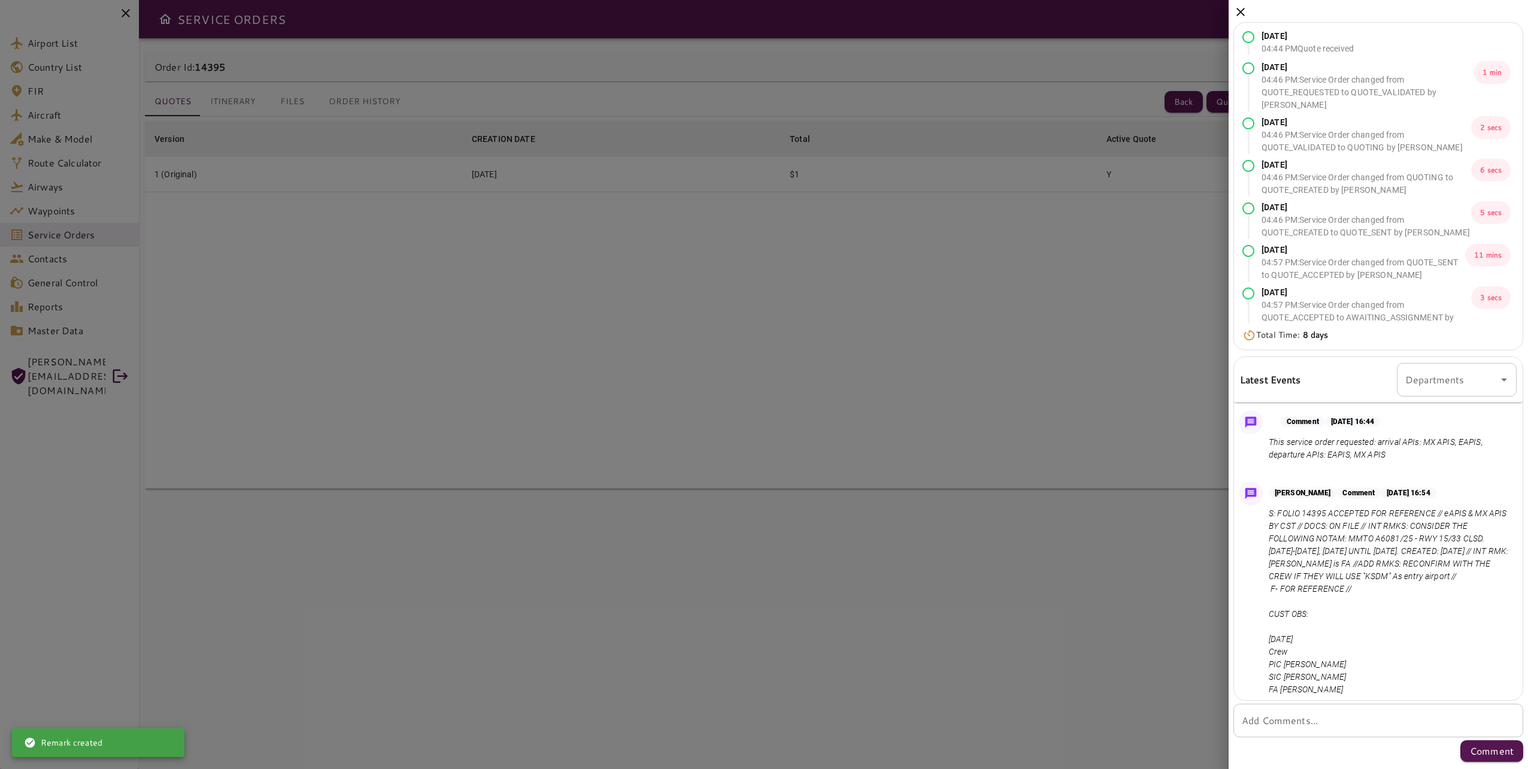
drag, startPoint x: 789, startPoint y: 648, endPoint x: 467, endPoint y: 340, distance: 445.4
click at [787, 553] on div at bounding box center [764, 384] width 1528 height 769
